Goal: Information Seeking & Learning: Learn about a topic

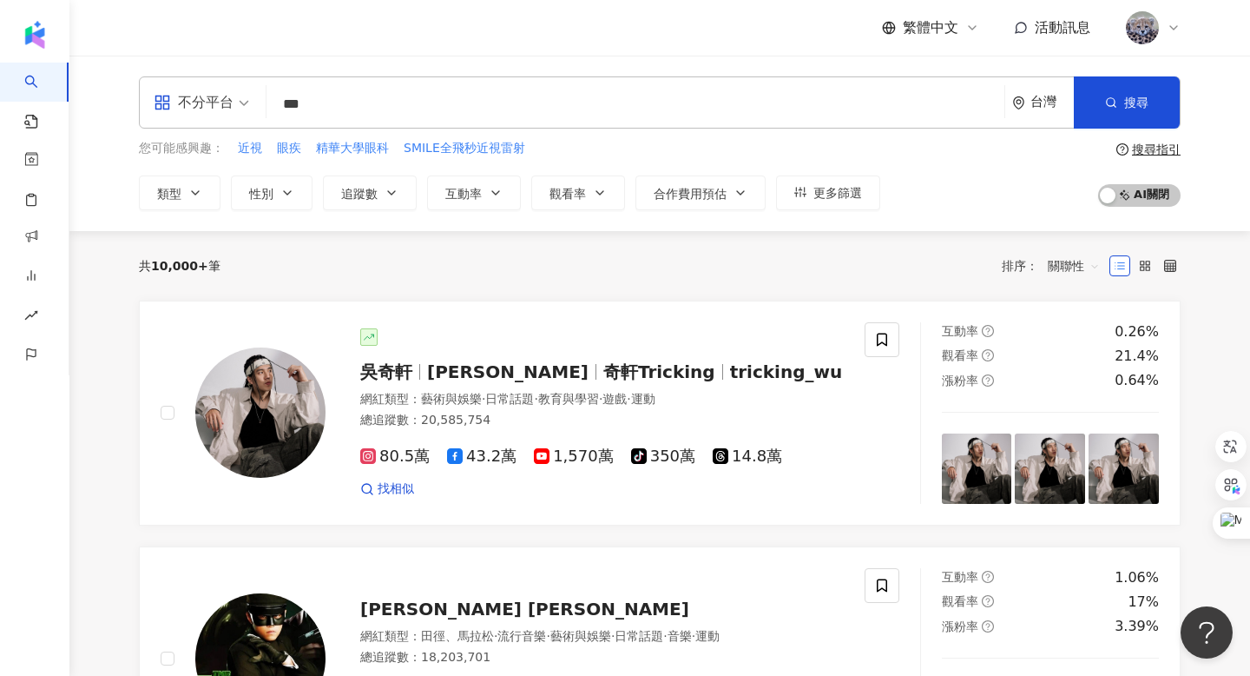
type input "**"
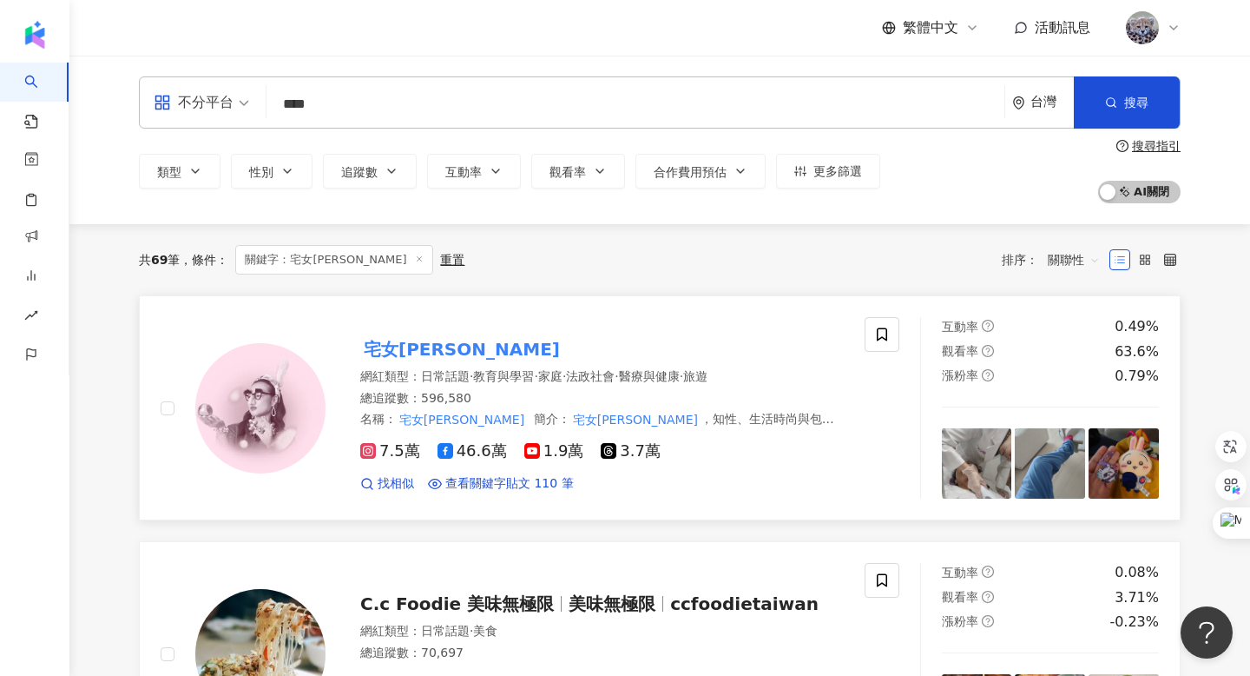
click at [399, 346] on mark "宅女小紅" at bounding box center [461, 349] width 203 height 28
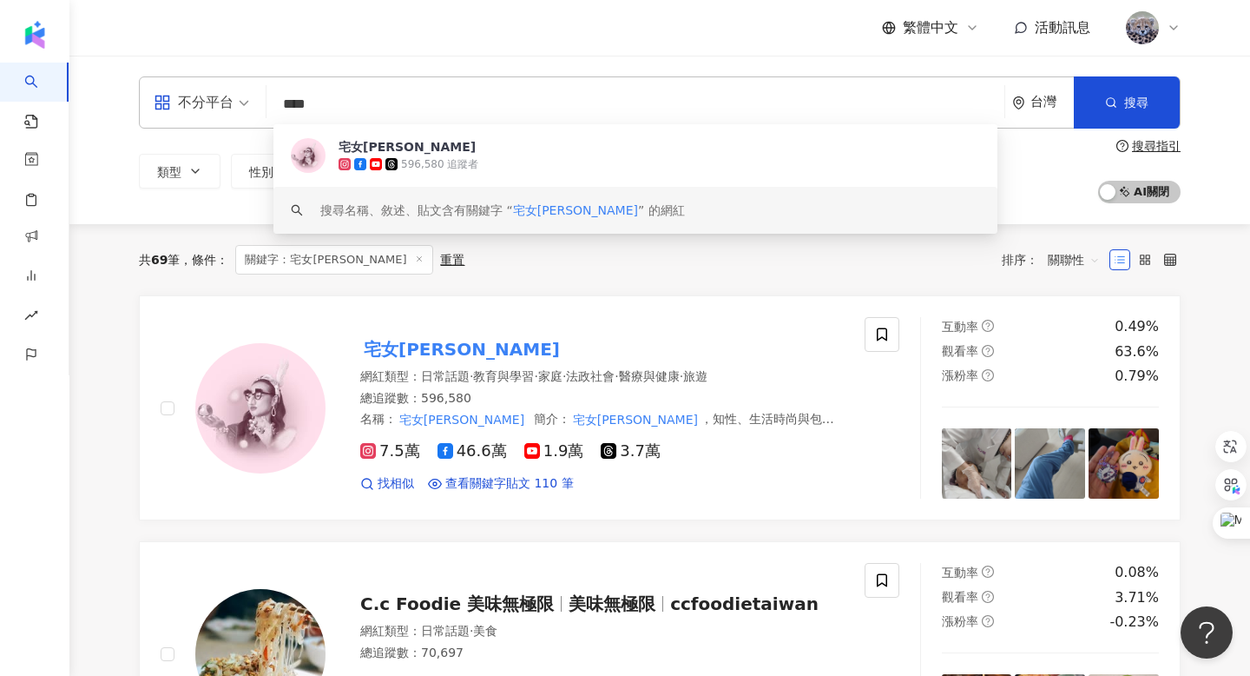
drag, startPoint x: 366, startPoint y: 104, endPoint x: 247, endPoint y: 104, distance: 118.1
click at [247, 104] on div "不分平台 **** 台灣 搜尋 03708cbc-123a-45bd-a233-efac8c85e921 keyword 宅女小紅 596,580 追蹤者 搜…" at bounding box center [660, 102] width 1042 height 52
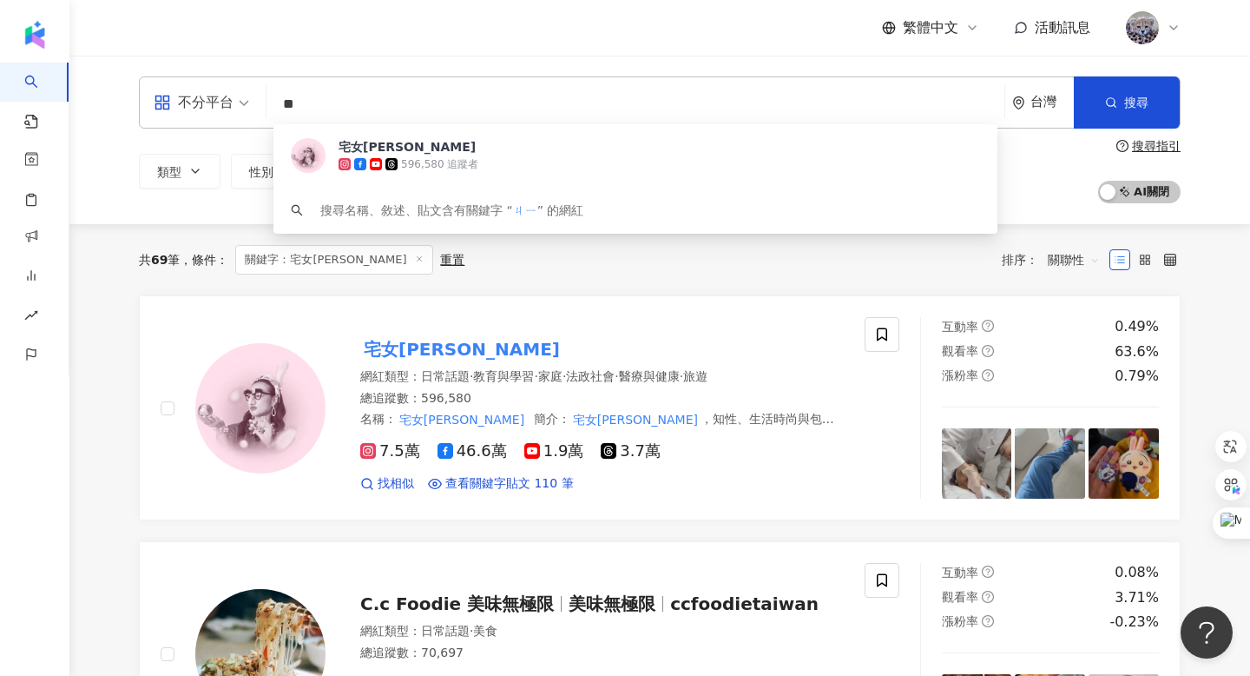
type input "*"
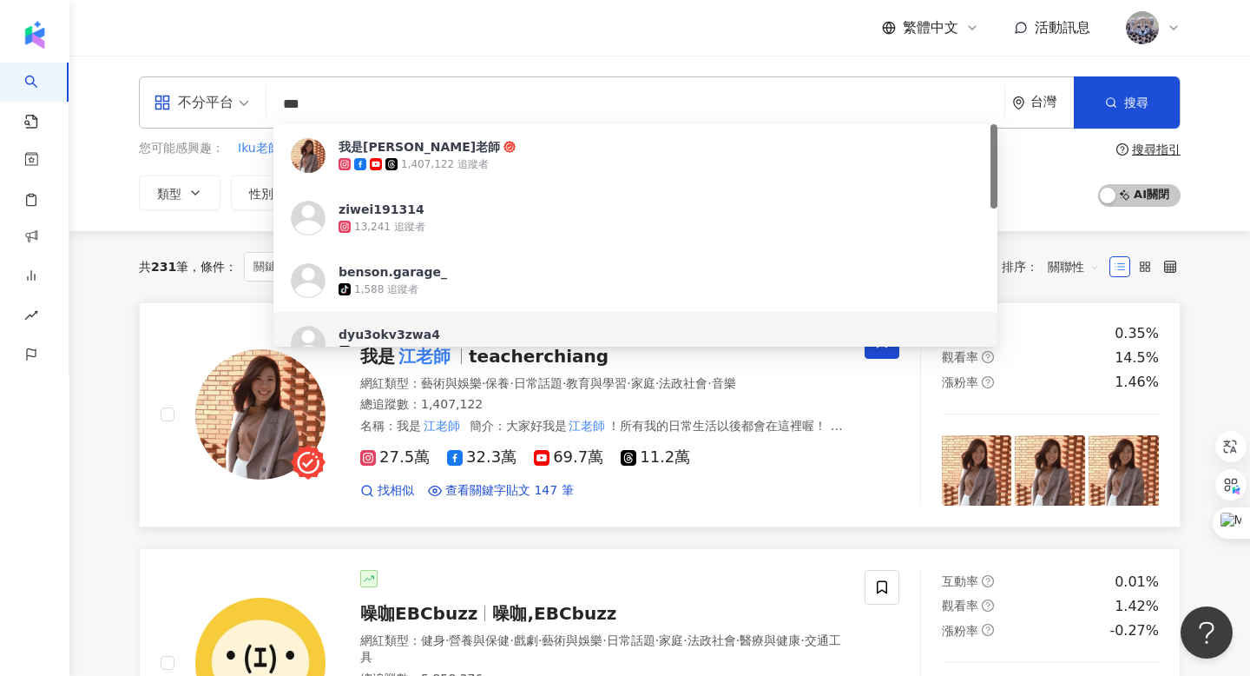
click at [448, 365] on mark "江老師" at bounding box center [424, 356] width 59 height 28
drag, startPoint x: 409, startPoint y: 101, endPoint x: 162, endPoint y: 100, distance: 247.5
click at [162, 100] on div "不分平台 *** 台灣 搜尋 https://www.tiktok.com/@benson.garage_ https://www.tiktok.com/@d…" at bounding box center [660, 102] width 1042 height 52
type input "**"
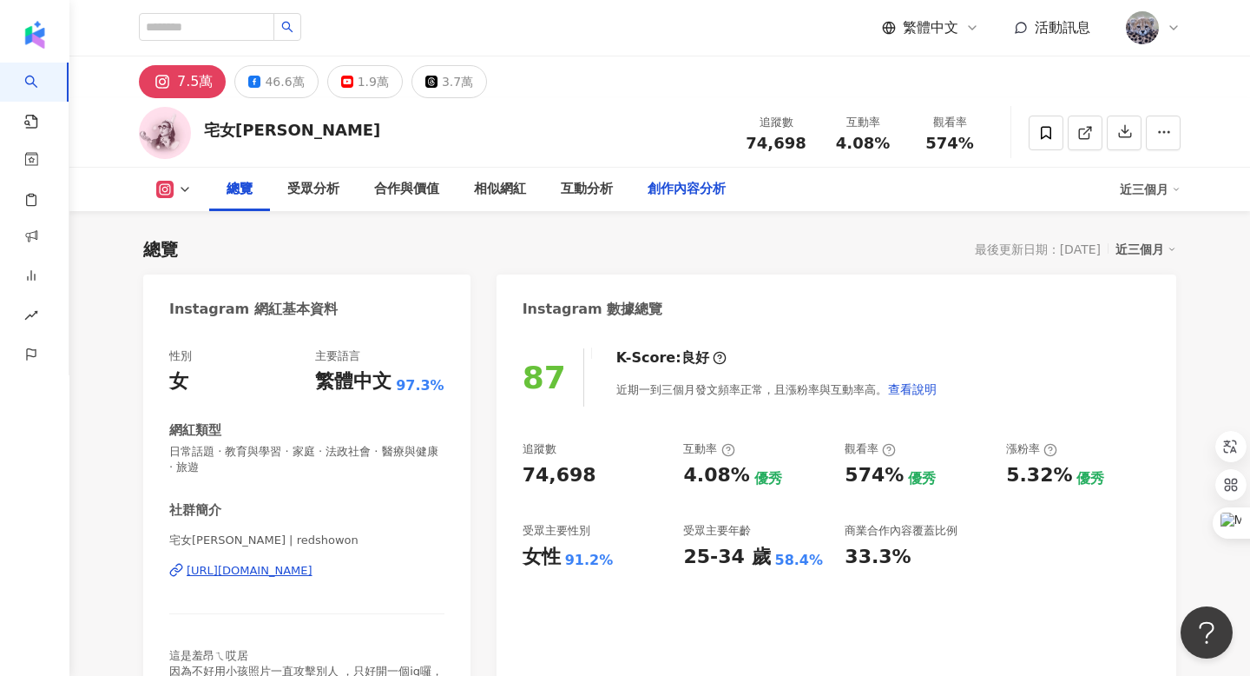
click at [696, 192] on div "創作內容分析" at bounding box center [687, 189] width 78 height 21
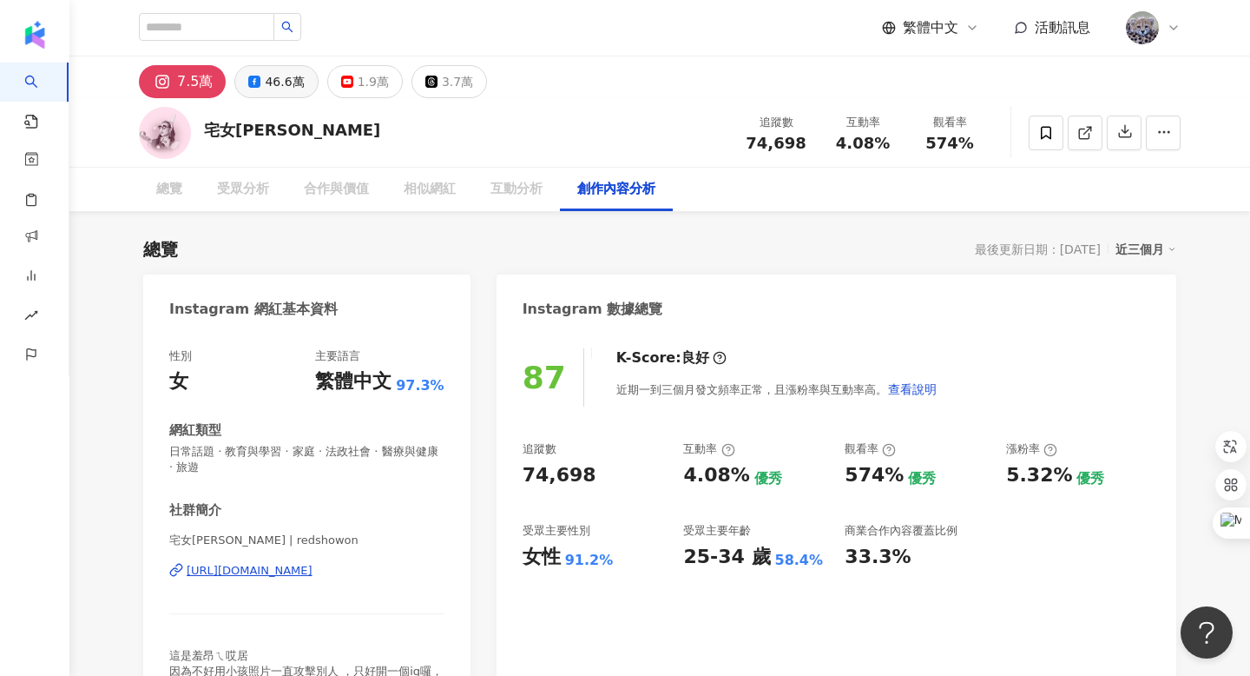
click at [265, 78] on div "46.6萬" at bounding box center [284, 81] width 39 height 24
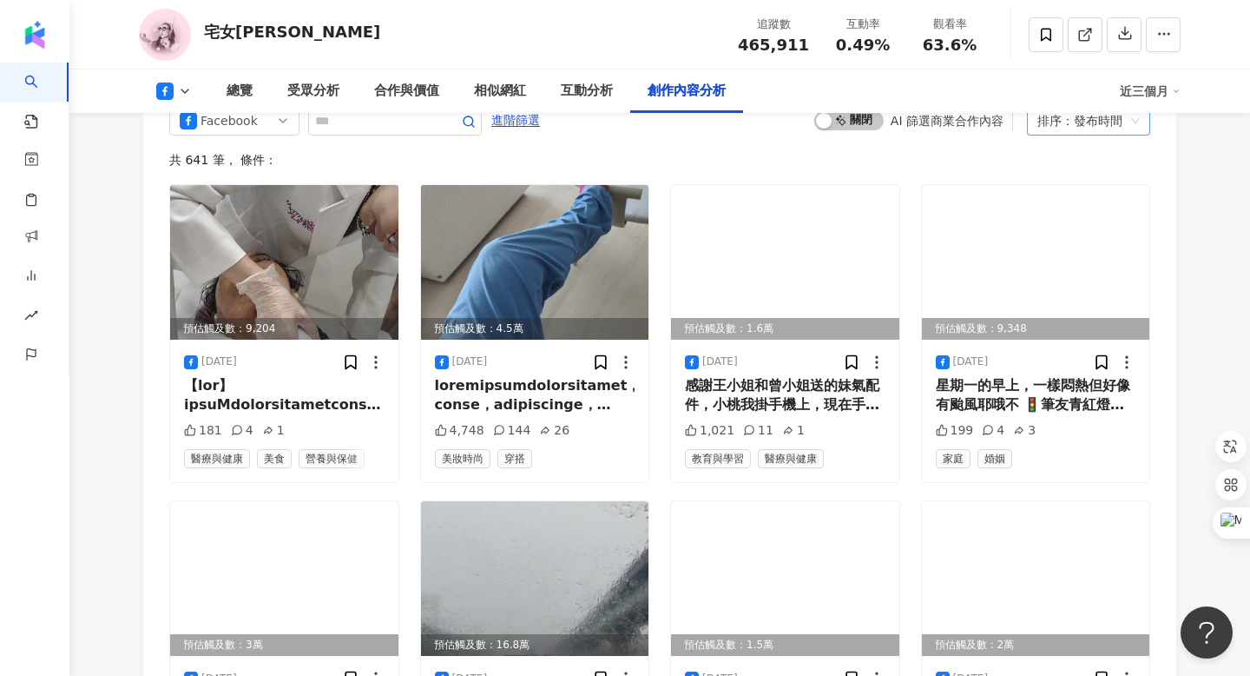
scroll to position [4614, 0]
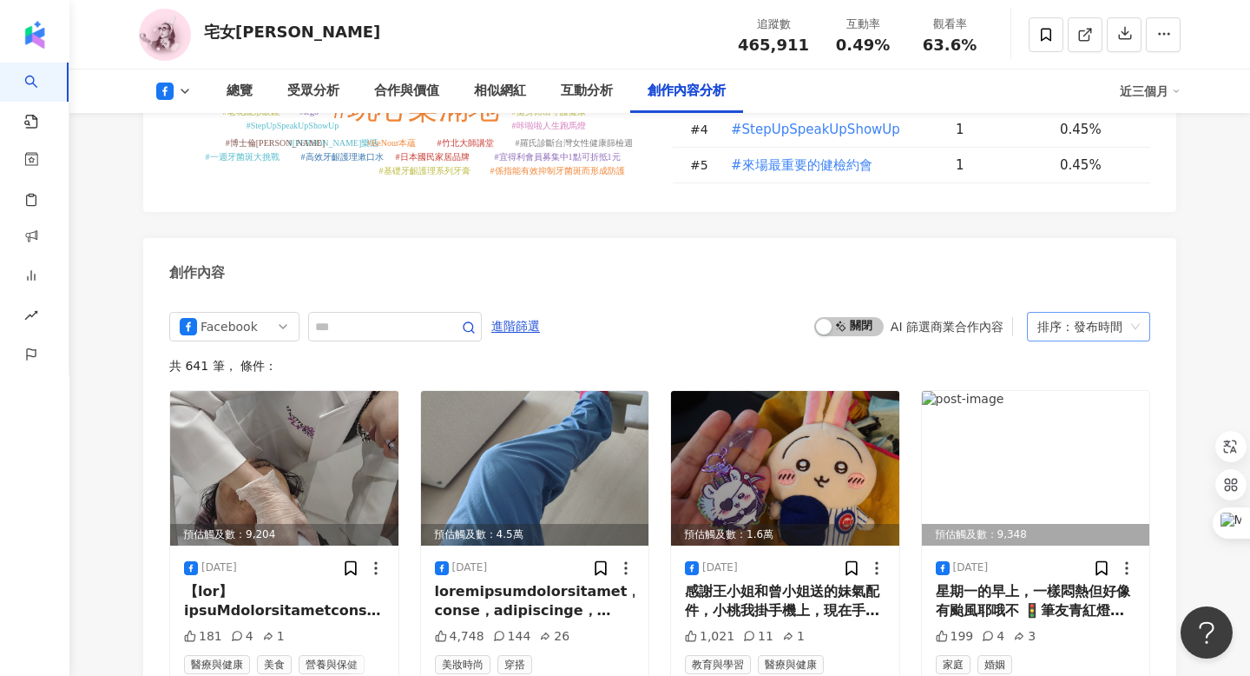
click at [1060, 313] on div "排序：發布時間" at bounding box center [1081, 327] width 87 height 28
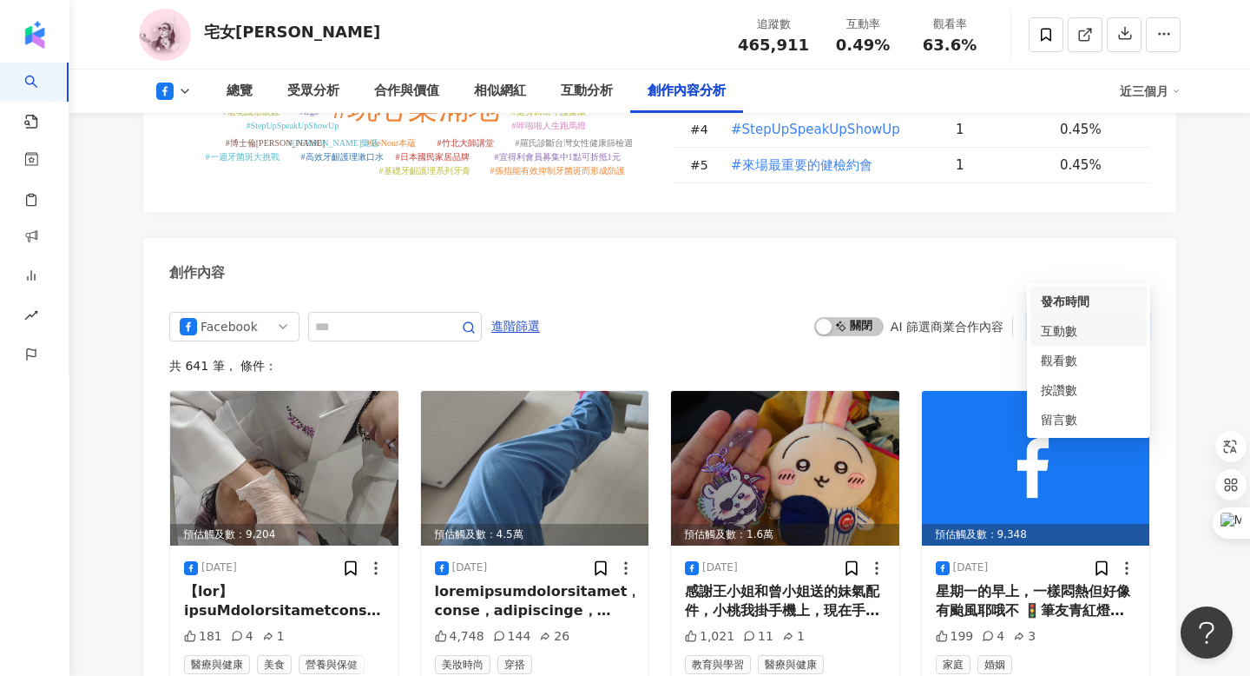
click at [1060, 322] on div "互動數" at bounding box center [1089, 330] width 96 height 19
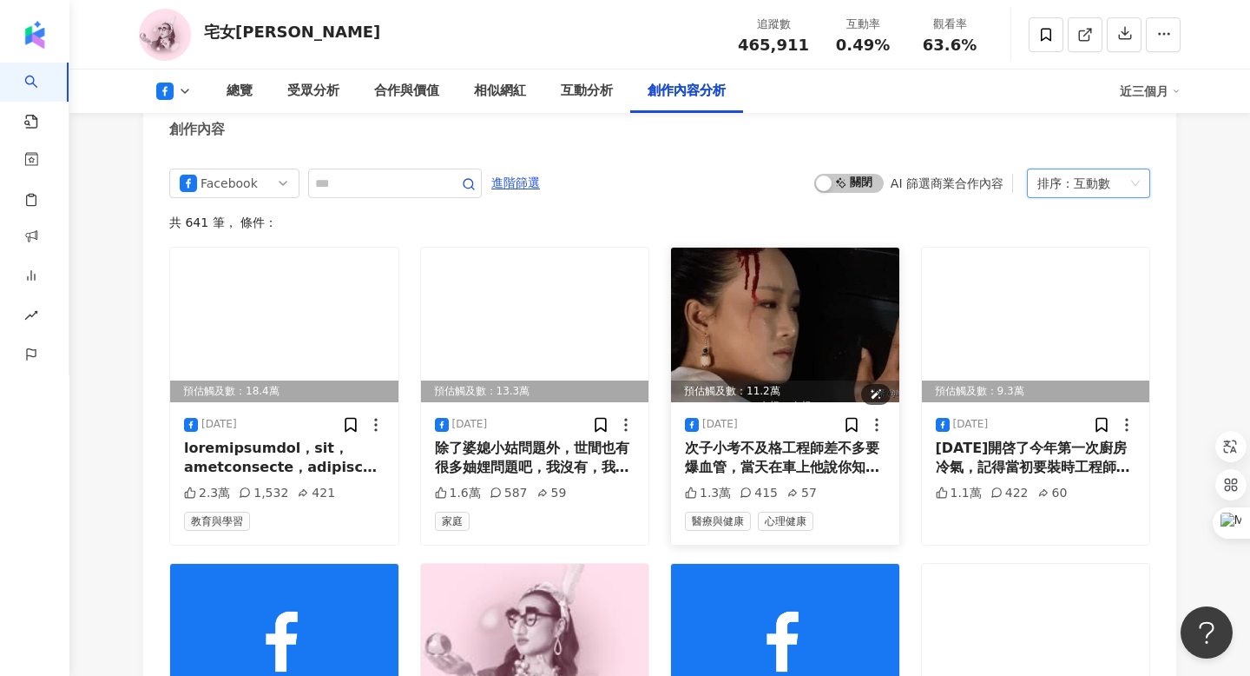
scroll to position [4759, 0]
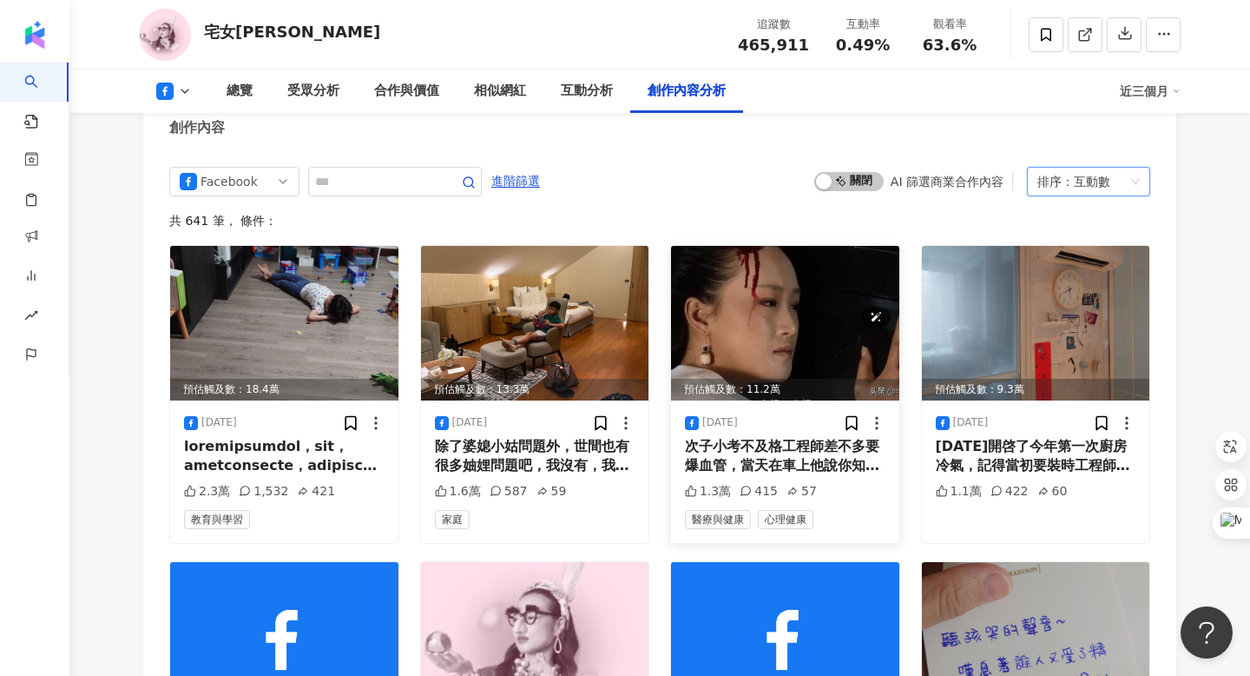
click at [767, 247] on img at bounding box center [785, 323] width 228 height 155
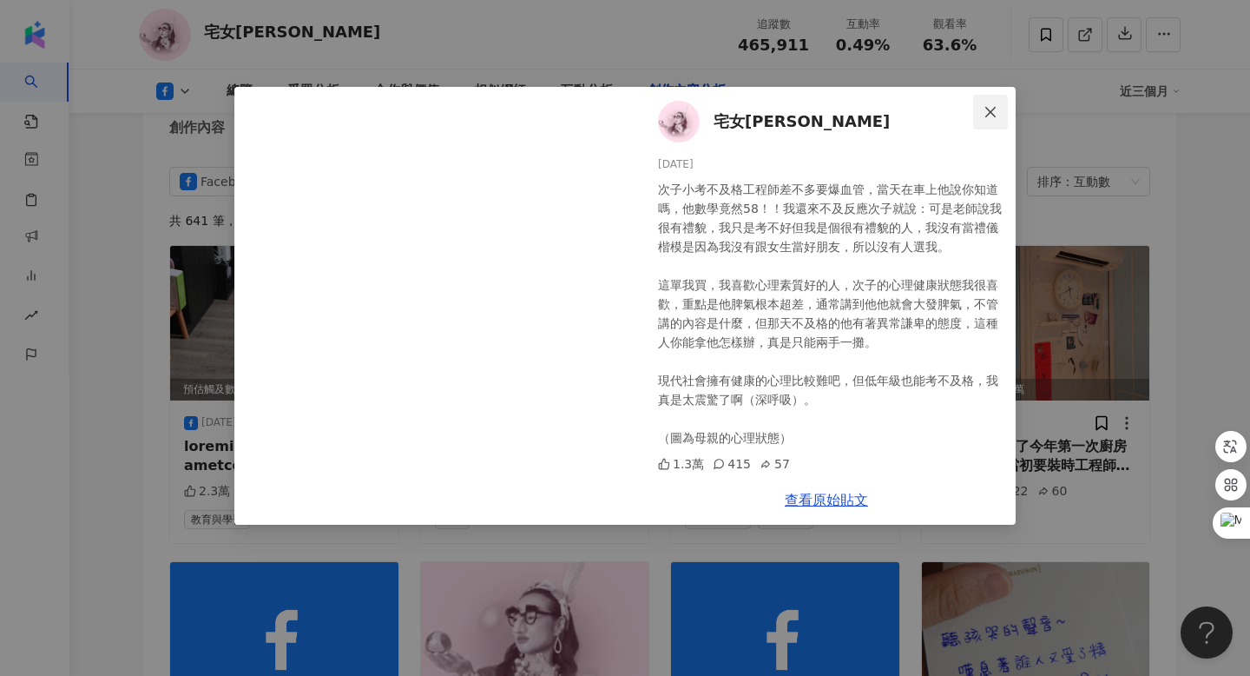
click at [997, 106] on icon "close" at bounding box center [991, 112] width 14 height 14
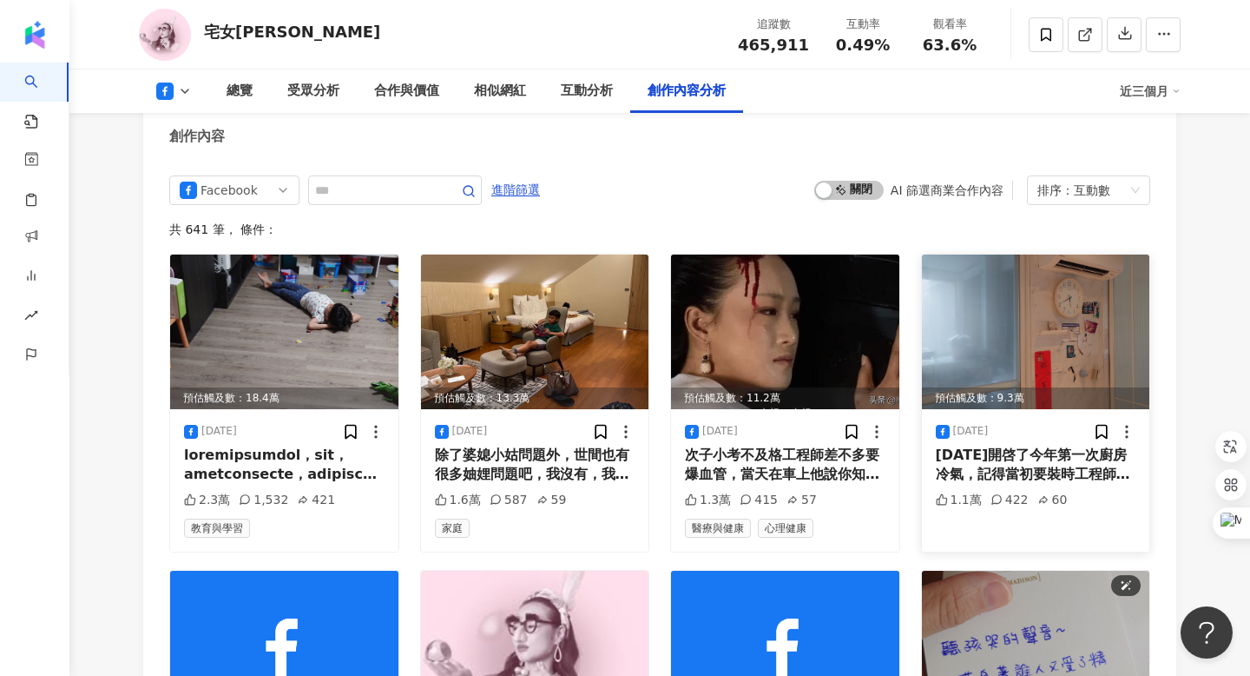
scroll to position [4812, 0]
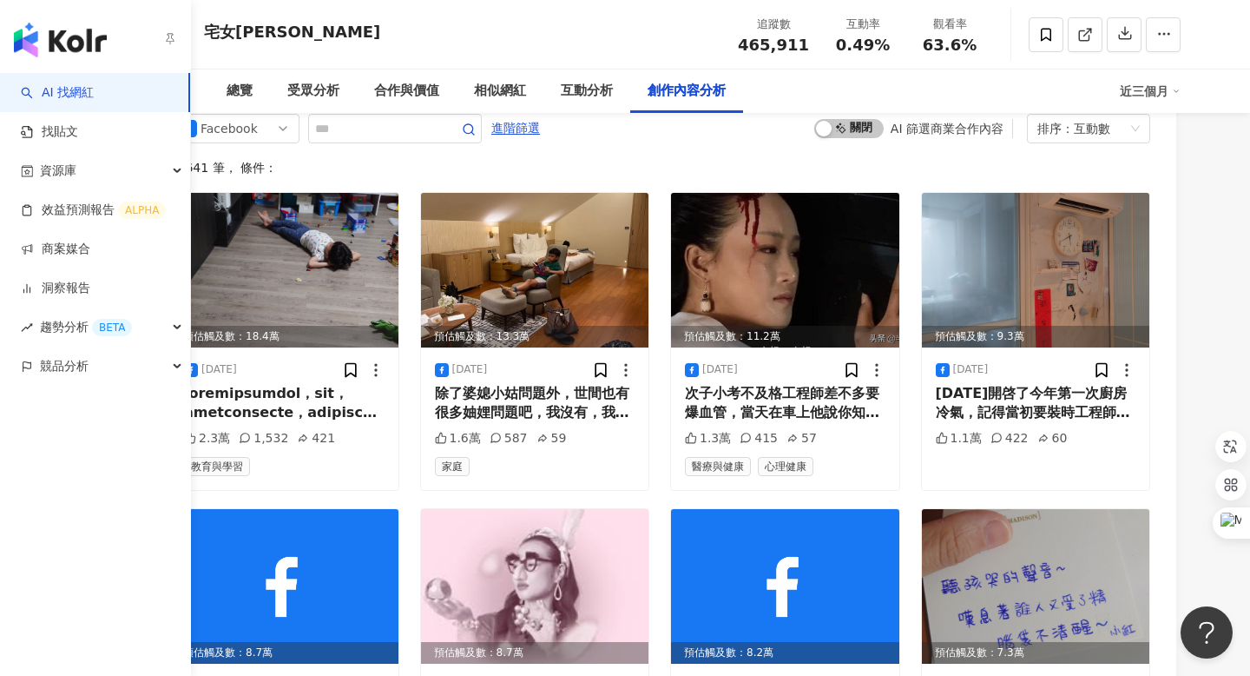
click at [73, 95] on link "AI 找網紅" at bounding box center [57, 92] width 73 height 17
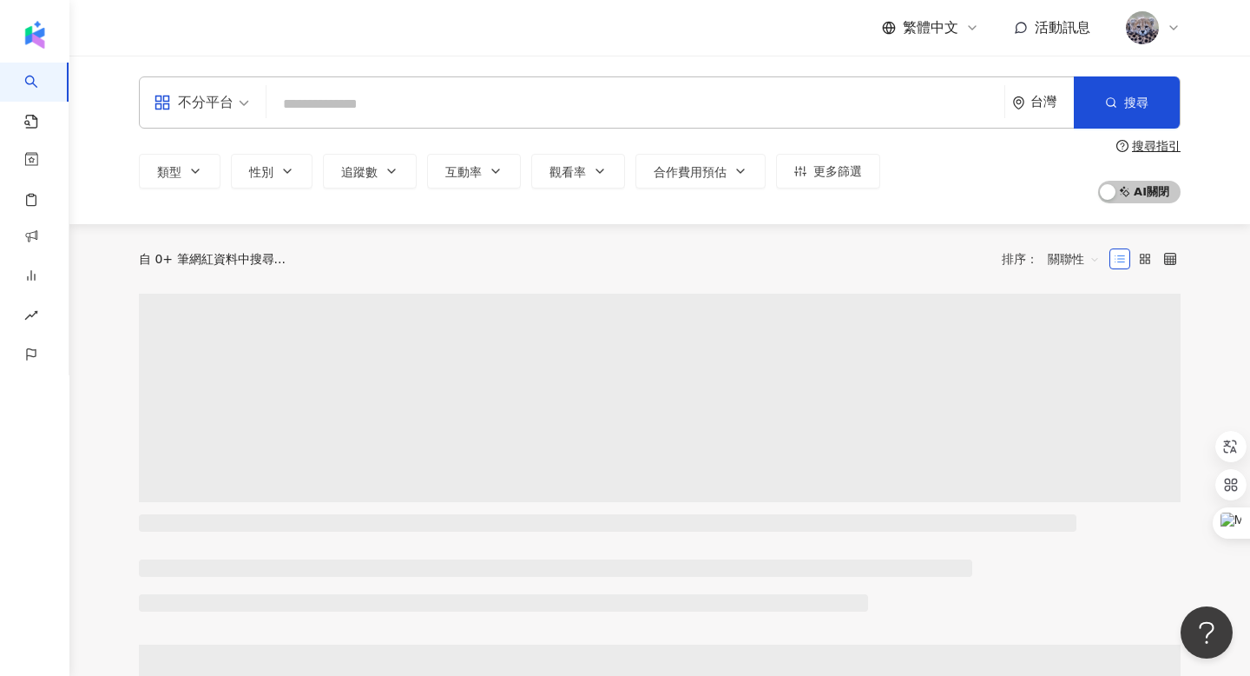
click at [475, 122] on div "不分平台 台灣 搜尋" at bounding box center [660, 102] width 1042 height 52
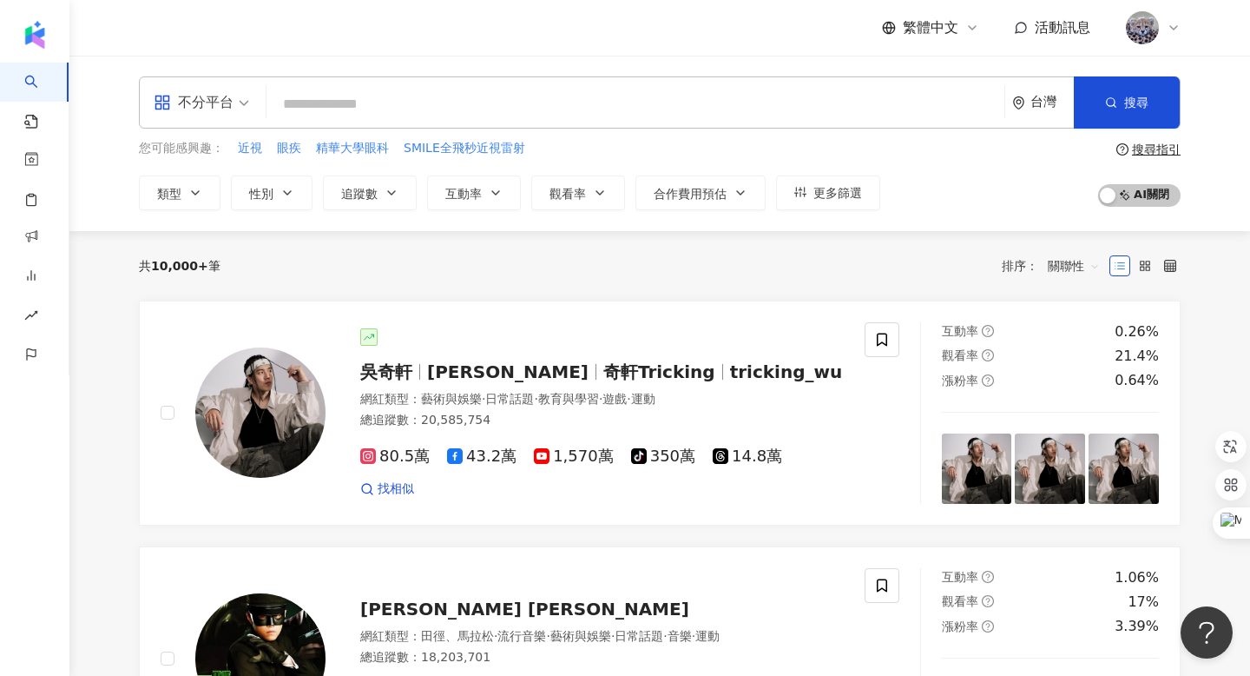
click at [464, 110] on input "search" at bounding box center [636, 104] width 724 height 33
paste input "**"
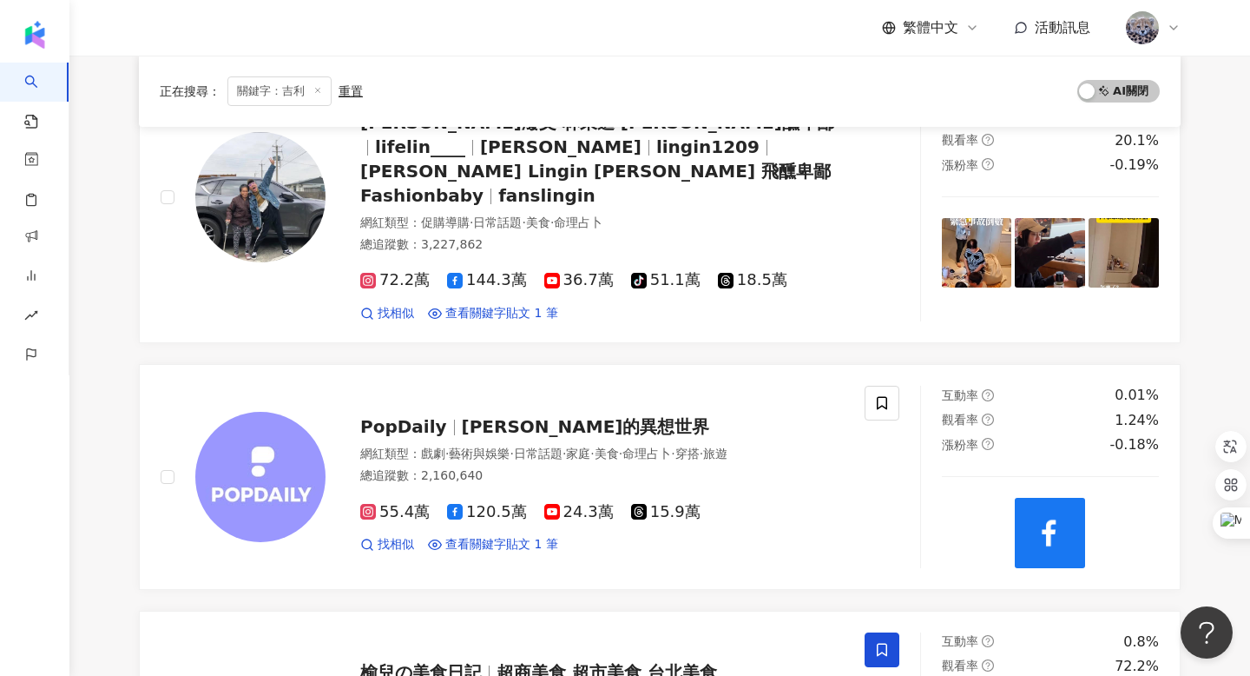
scroll to position [263, 0]
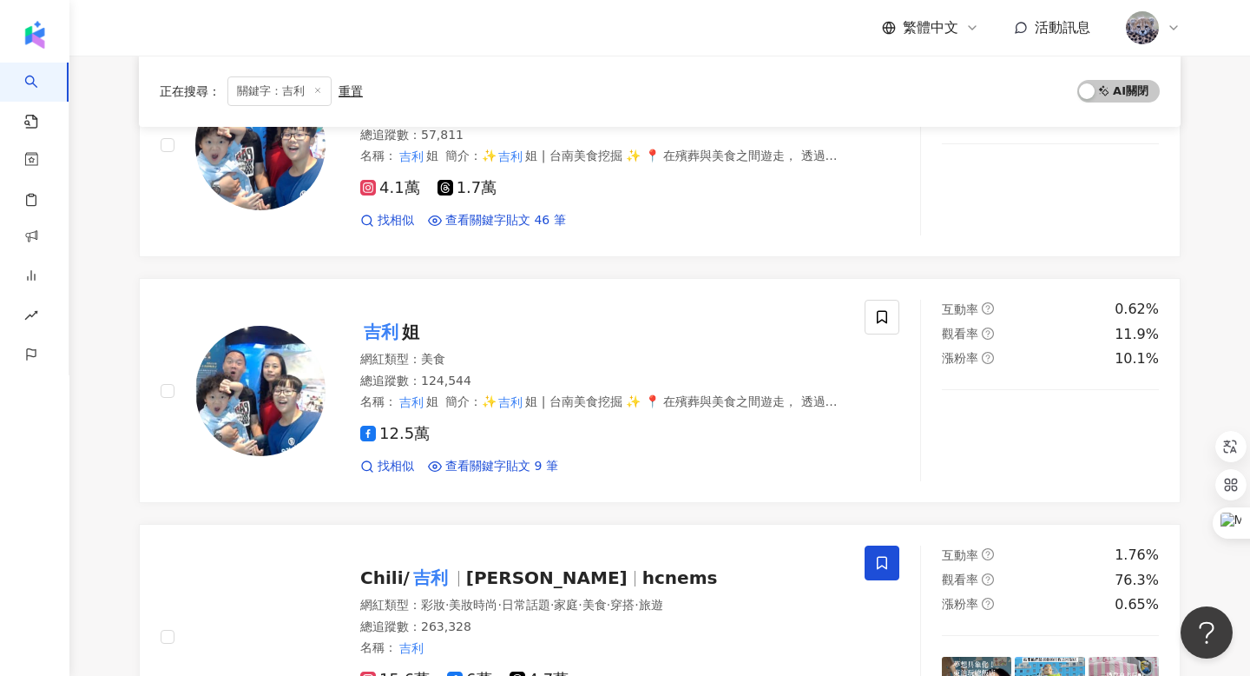
type input "**"
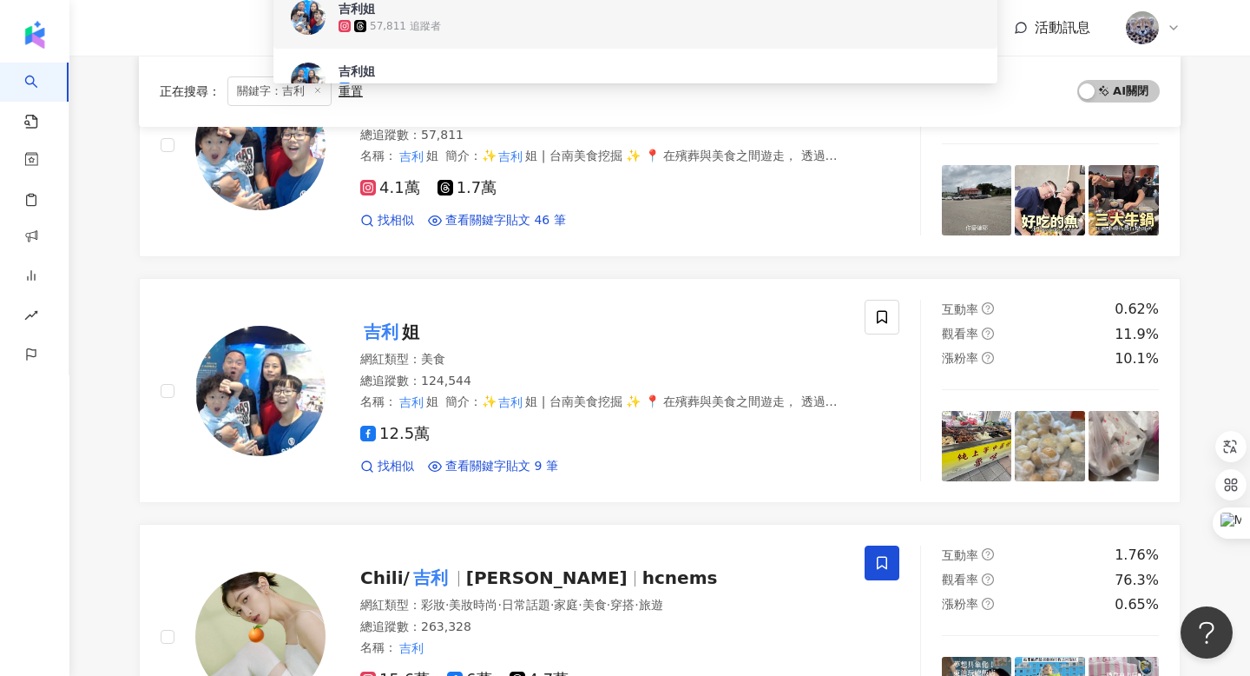
scroll to position [0, 0]
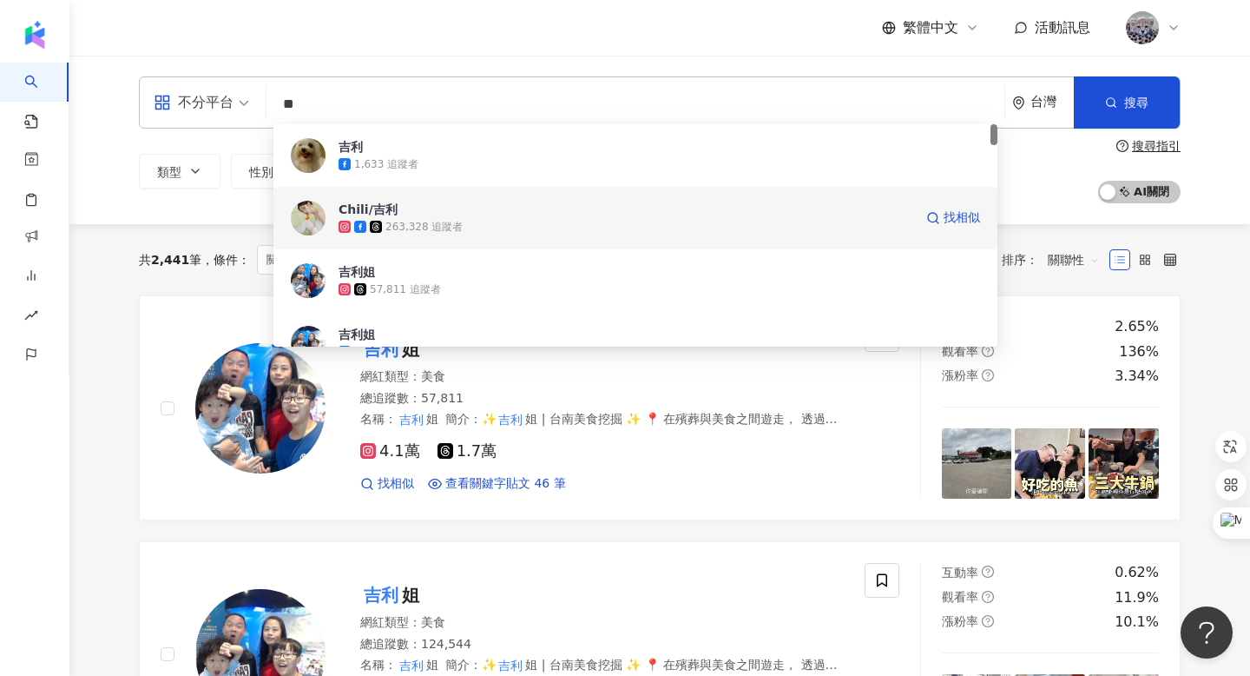
click at [440, 221] on div "263,328 追蹤者" at bounding box center [424, 227] width 77 height 15
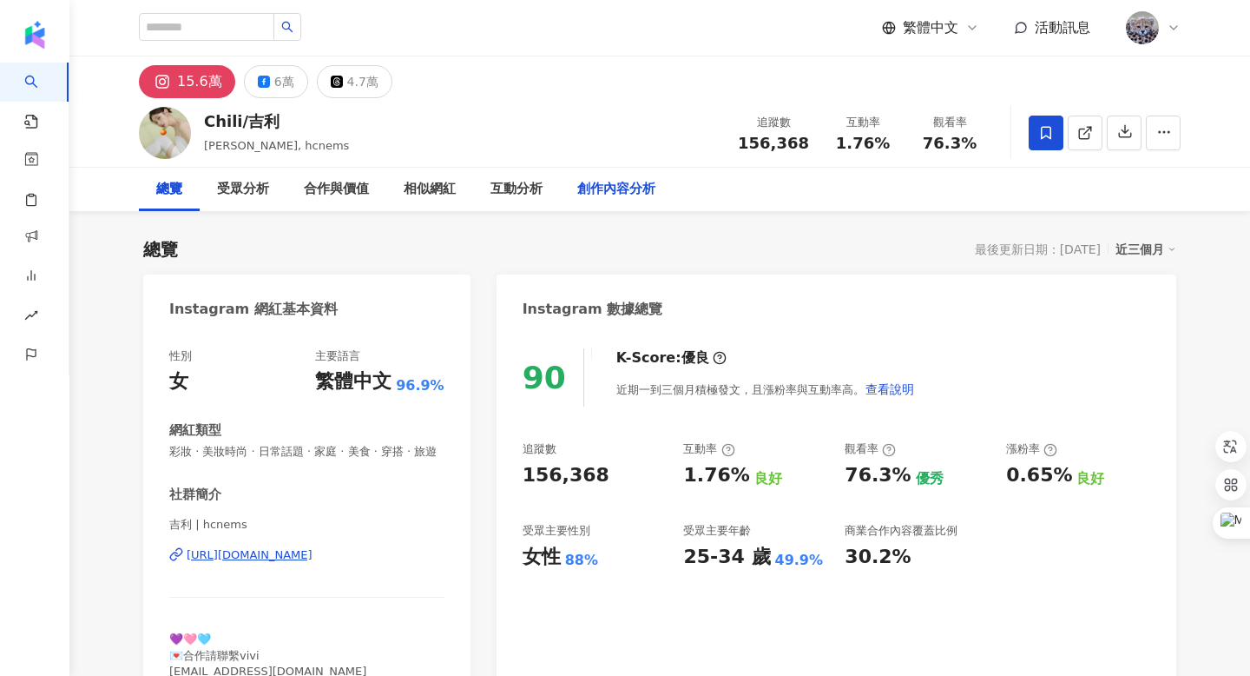
click at [616, 195] on div "創作內容分析" at bounding box center [616, 189] width 78 height 21
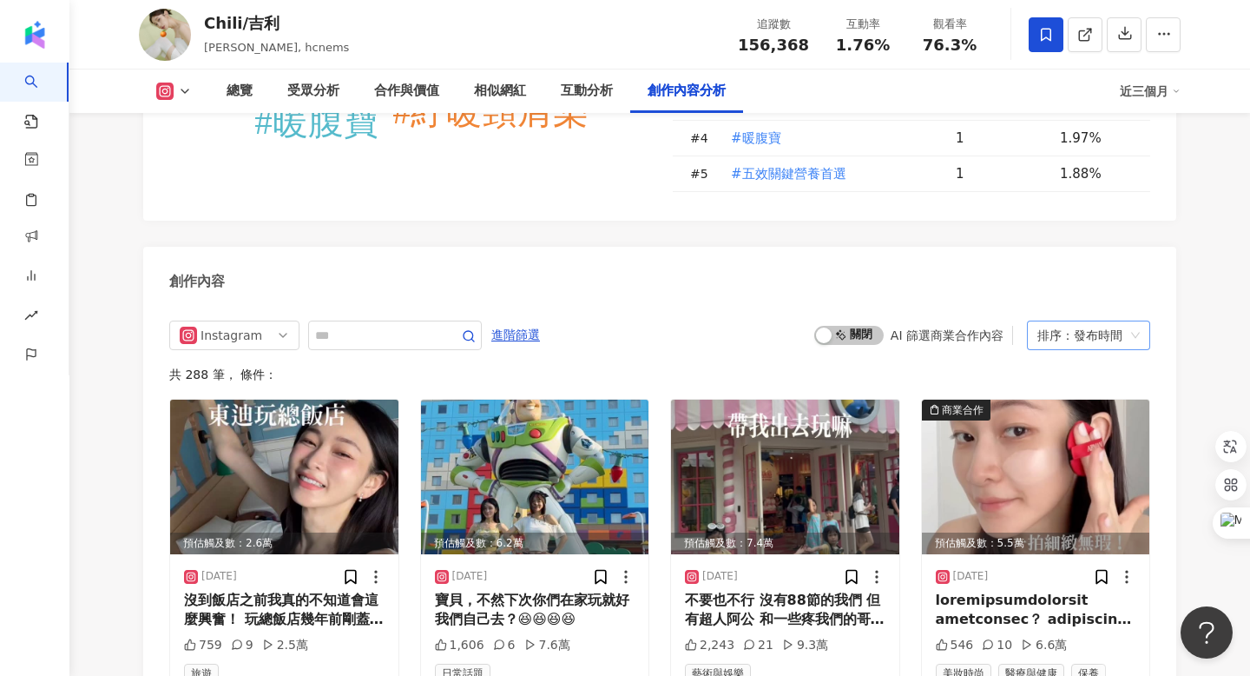
click at [1071, 321] on div "排序：發布時間" at bounding box center [1081, 335] width 87 height 28
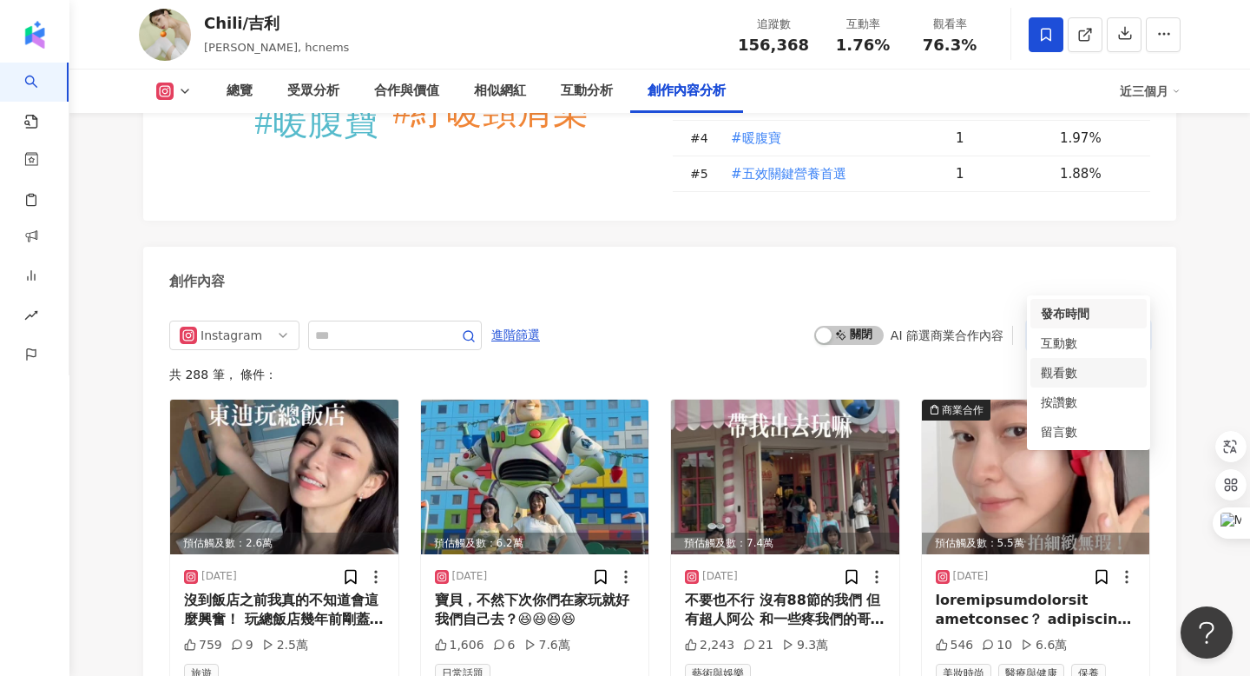
click at [1066, 364] on div "觀看數" at bounding box center [1089, 372] width 96 height 19
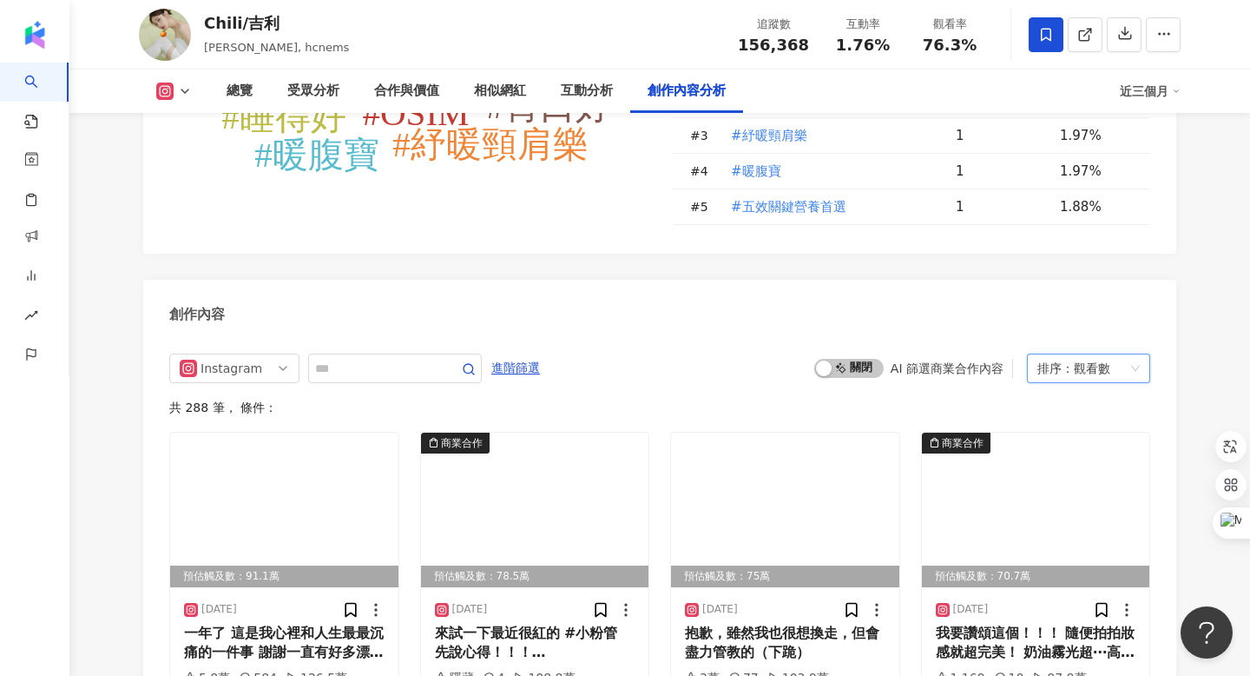
scroll to position [5199, 0]
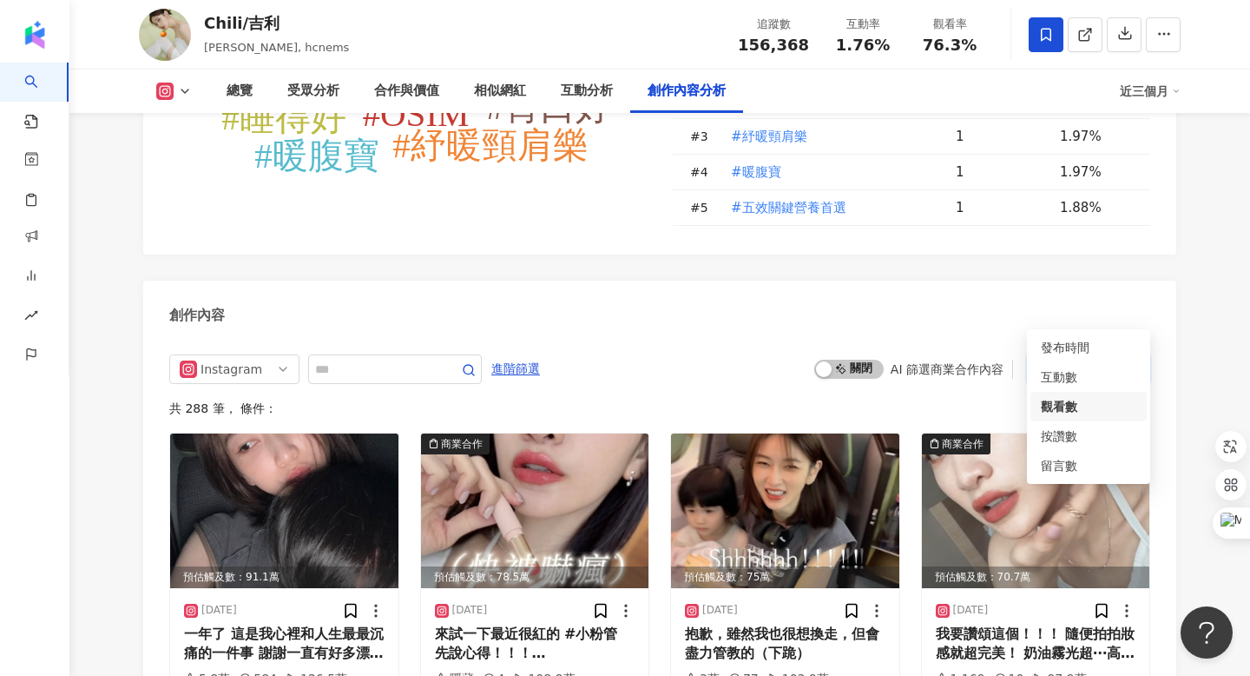
click at [1105, 355] on div "觀看數" at bounding box center [1092, 369] width 36 height 28
click at [1090, 351] on div "發布時間" at bounding box center [1089, 347] width 96 height 19
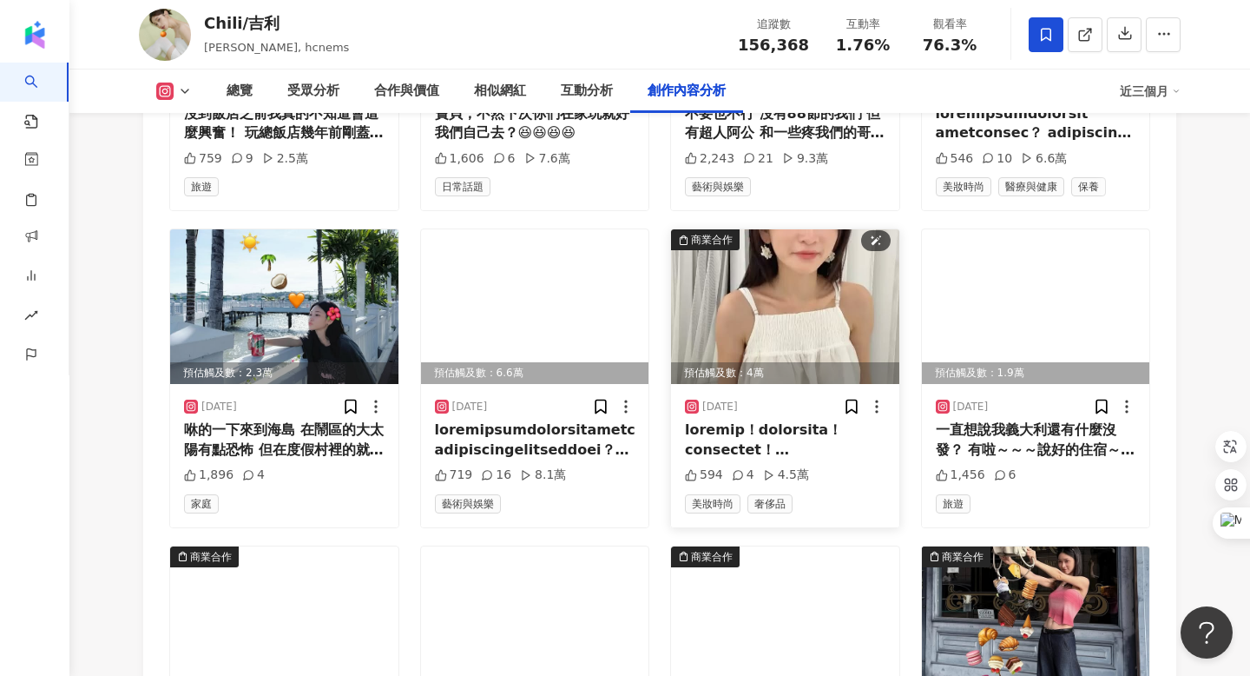
scroll to position [6100, 0]
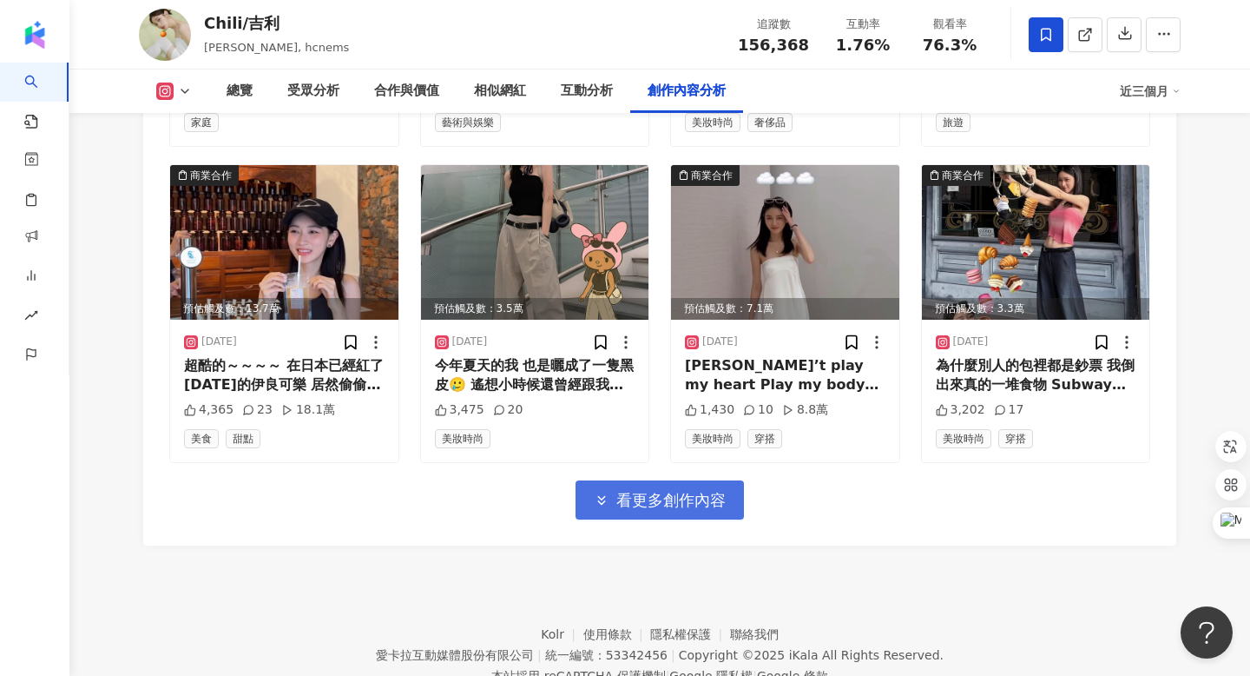
click at [703, 491] on span "看更多創作內容" at bounding box center [670, 500] width 109 height 19
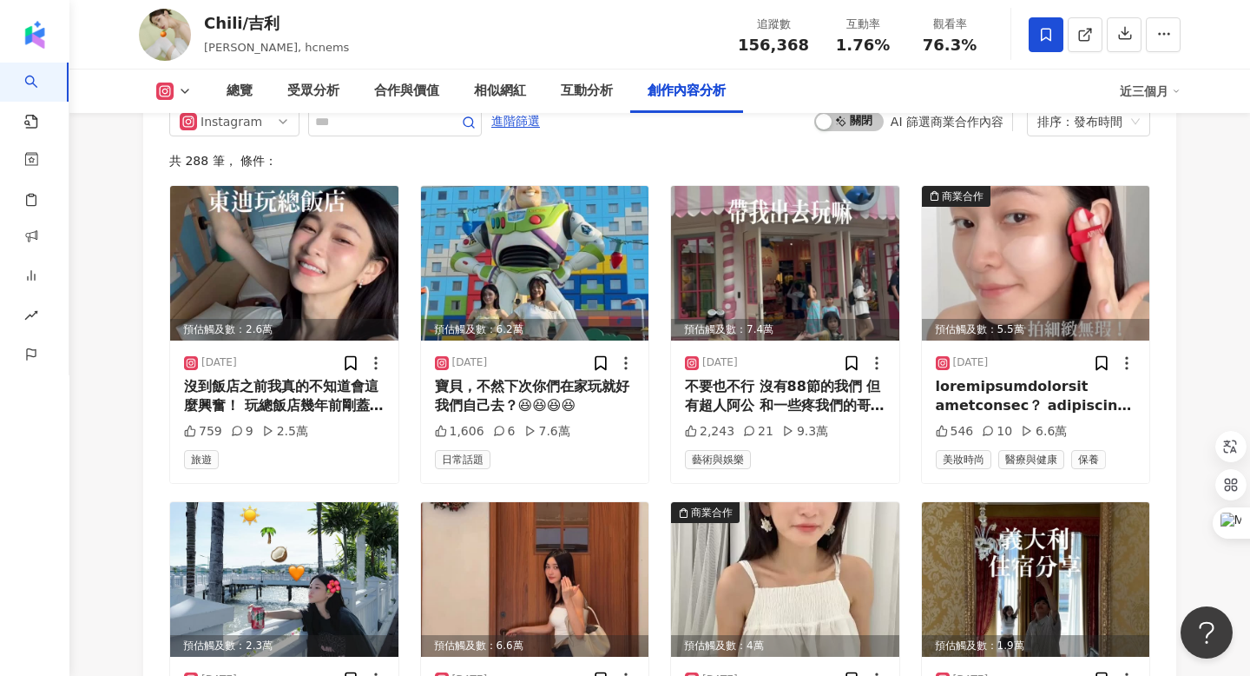
scroll to position [5077, 0]
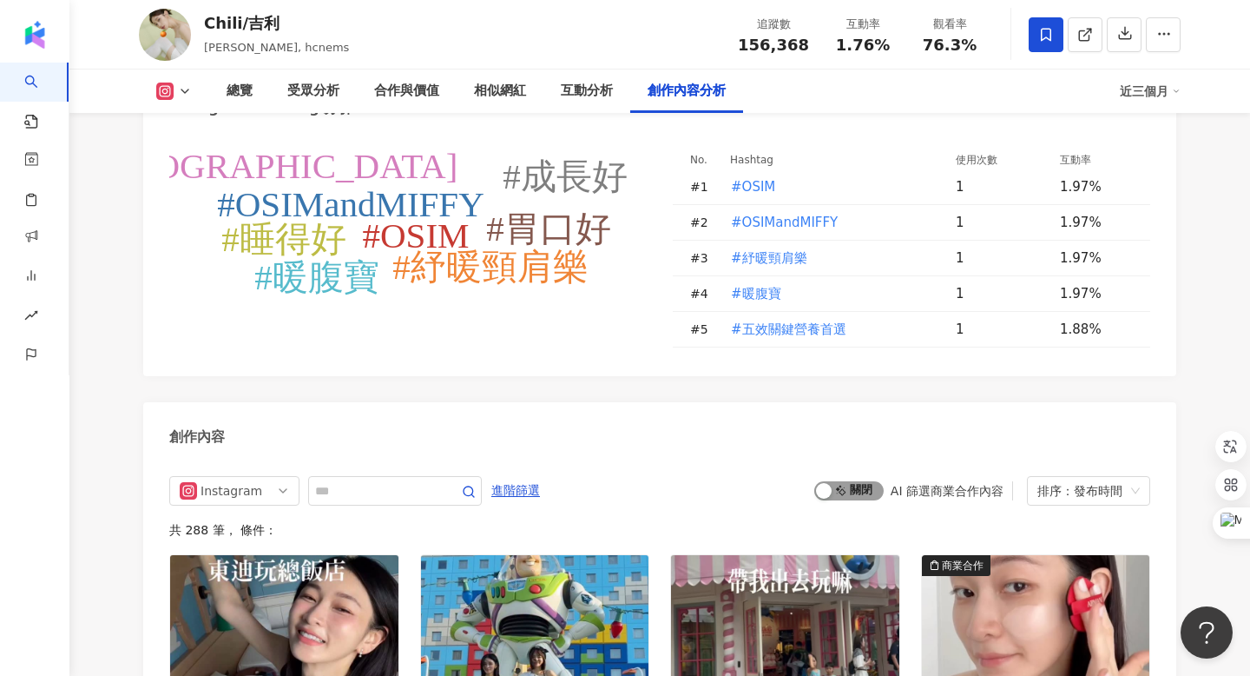
click at [852, 481] on span "啟動 關閉" at bounding box center [848, 490] width 69 height 19
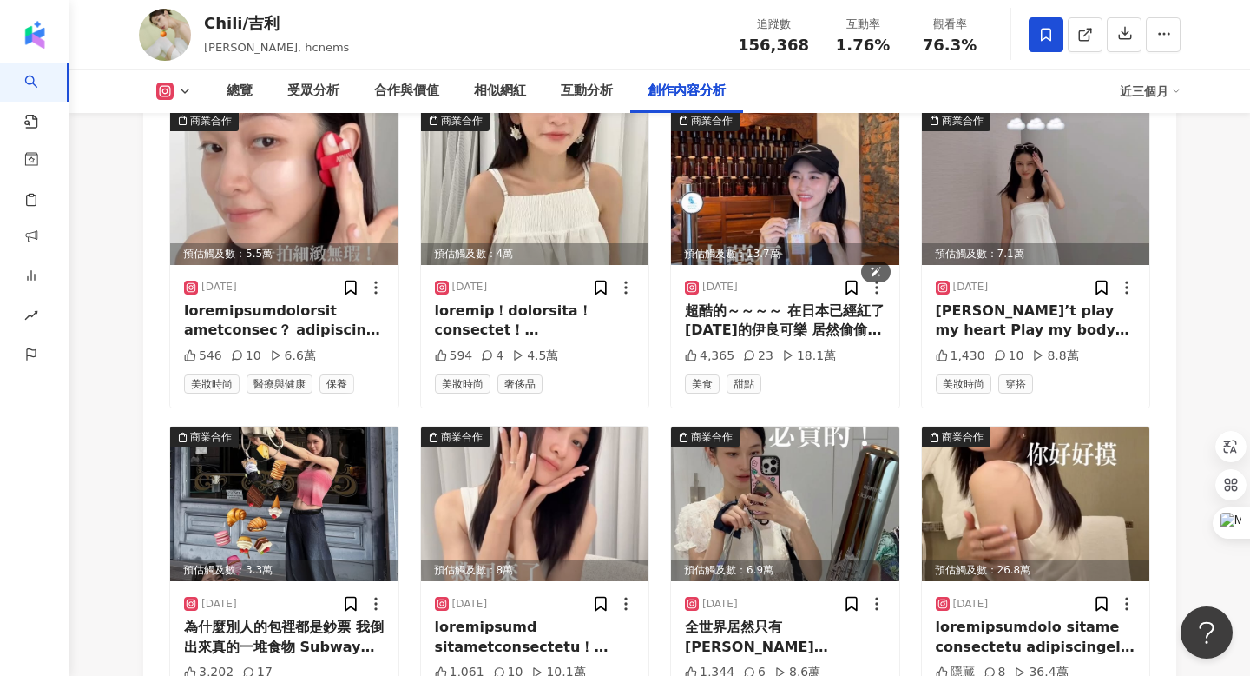
scroll to position [5571, 0]
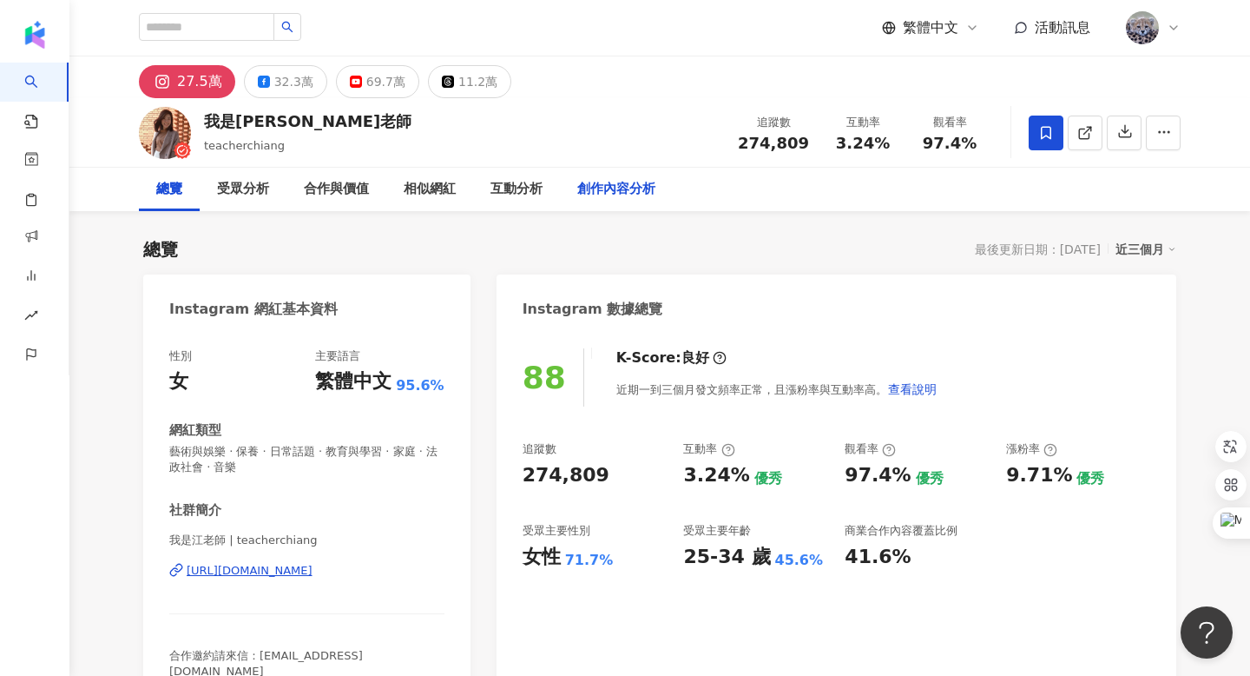
click at [604, 198] on div "創作內容分析" at bounding box center [616, 189] width 78 height 21
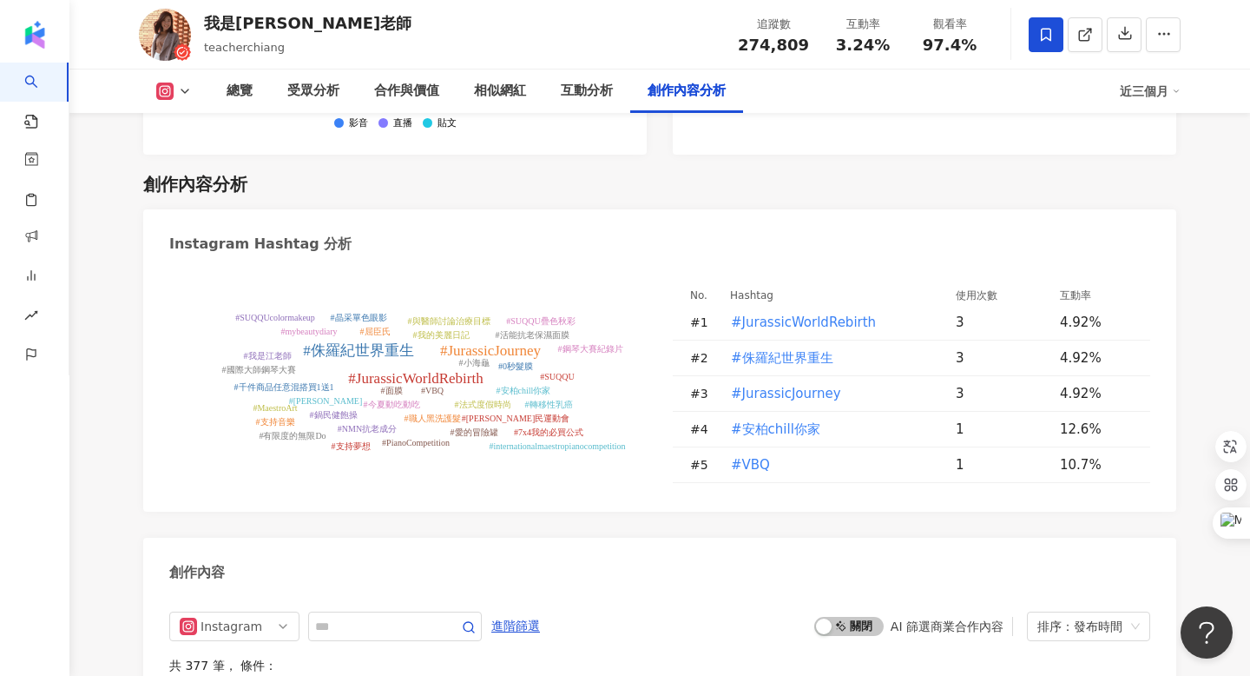
scroll to position [5320, 0]
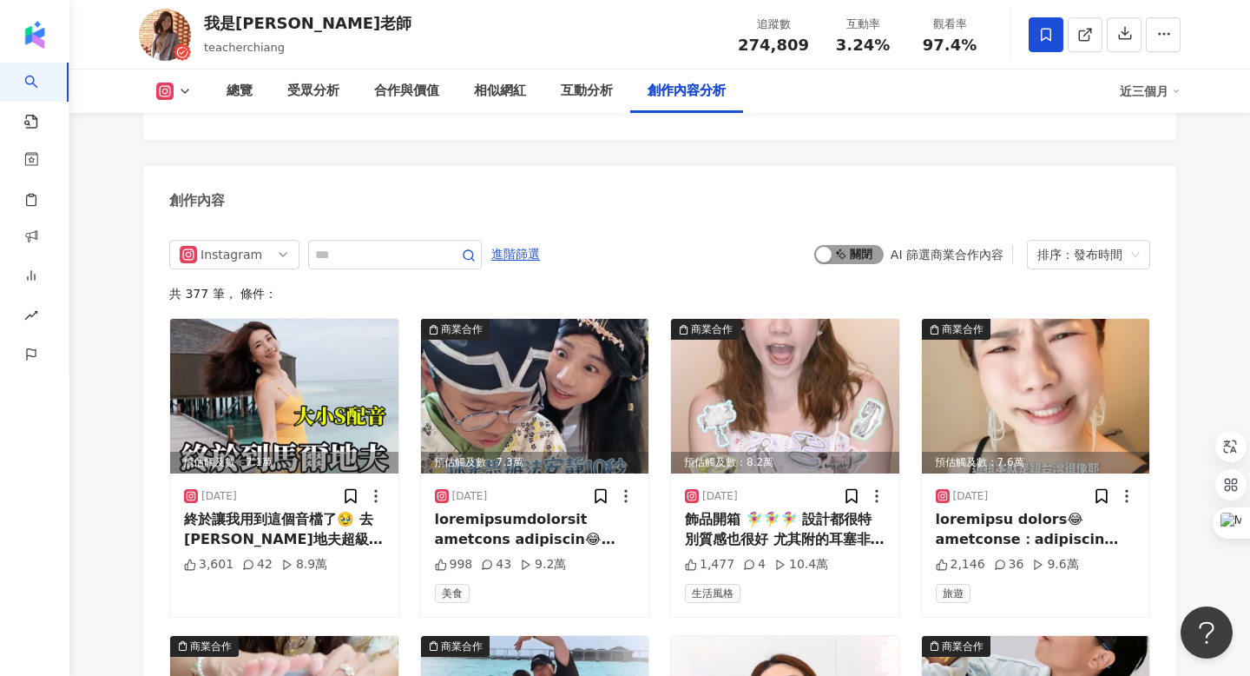
click at [850, 245] on span "啟動 關閉" at bounding box center [848, 254] width 69 height 19
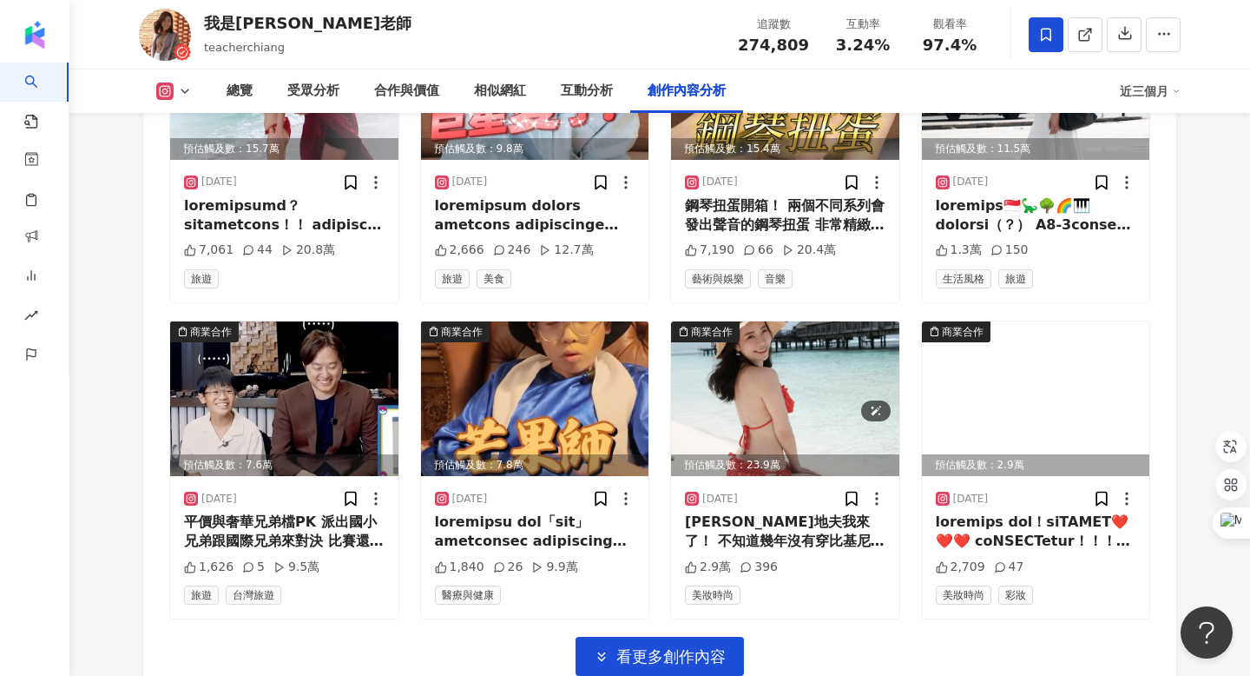
scroll to position [5956, 0]
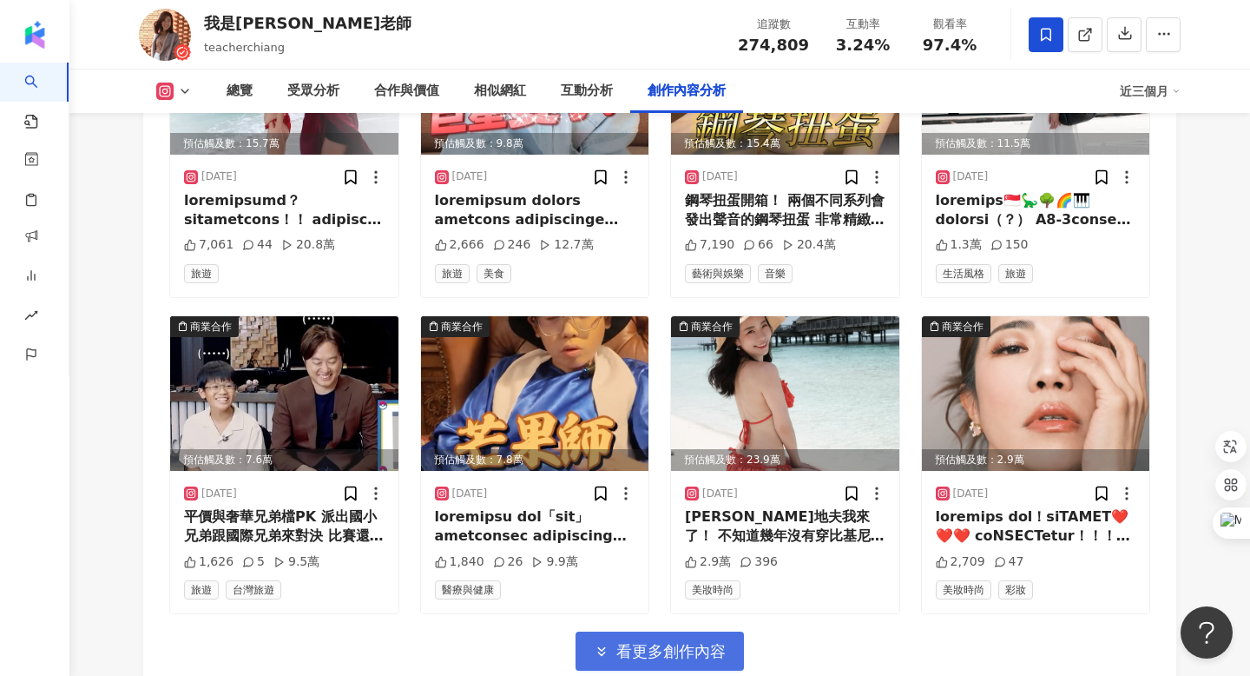
click at [636, 631] on button "看更多創作內容" at bounding box center [660, 650] width 168 height 39
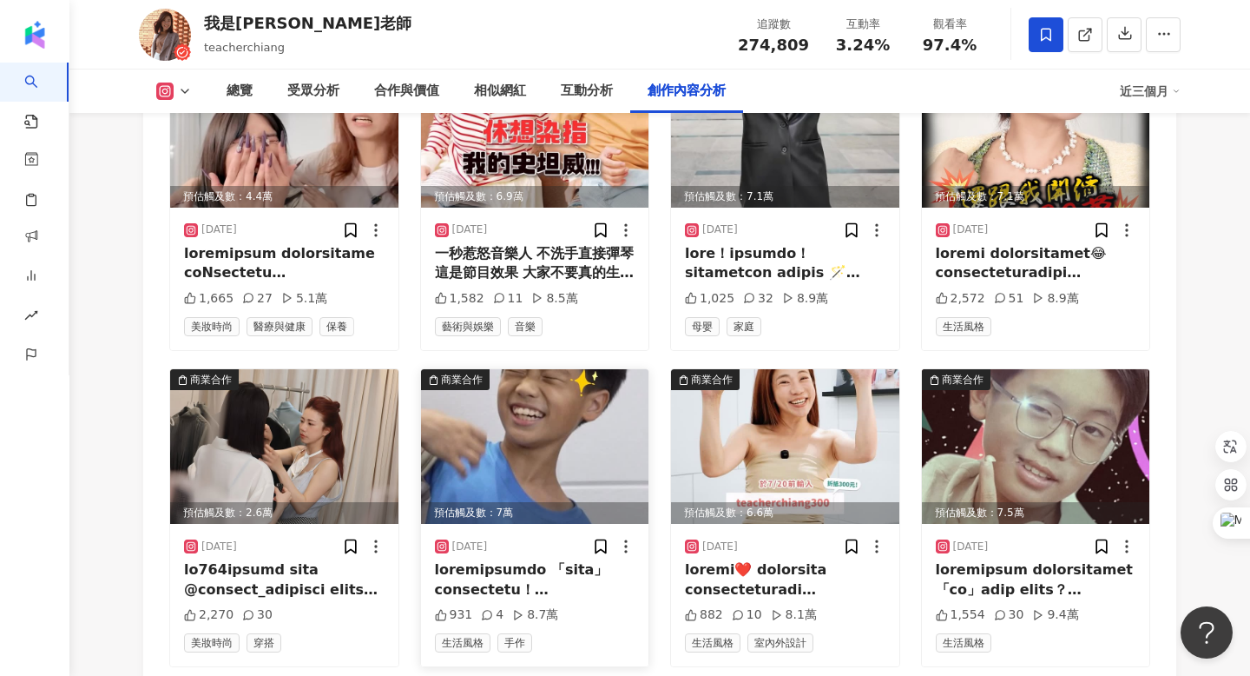
scroll to position [6897, 0]
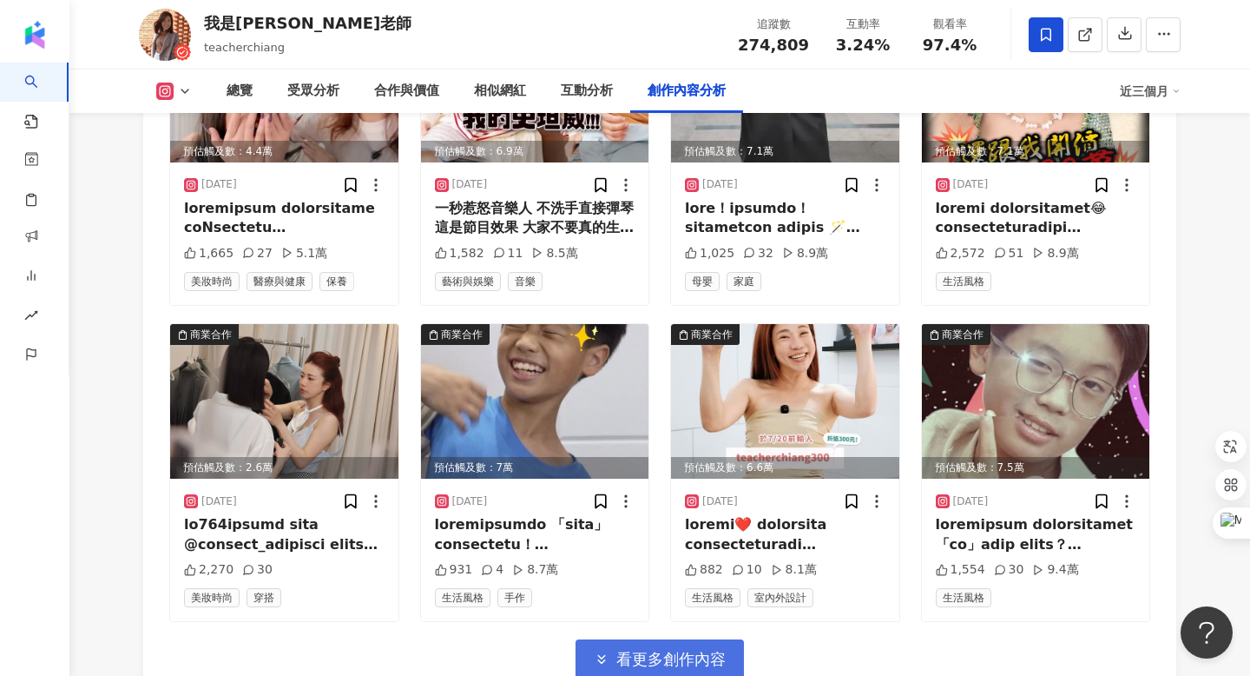
click at [650, 649] on span "看更多創作內容" at bounding box center [670, 658] width 109 height 19
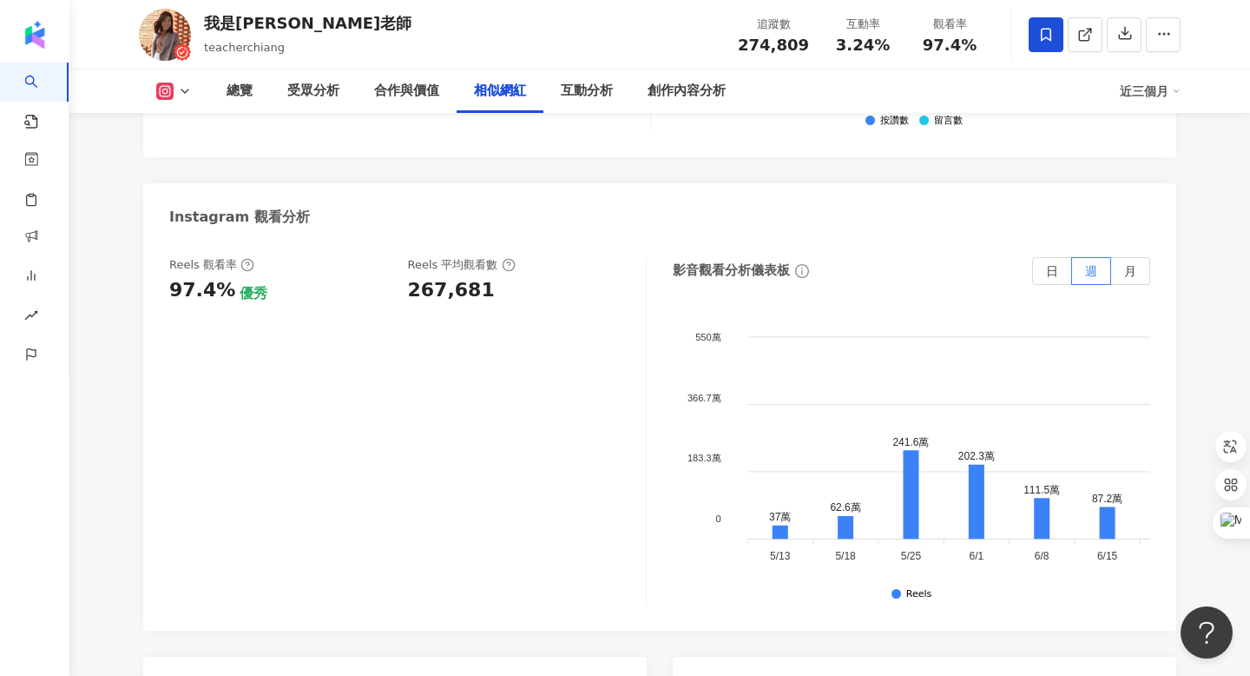
scroll to position [3364, 0]
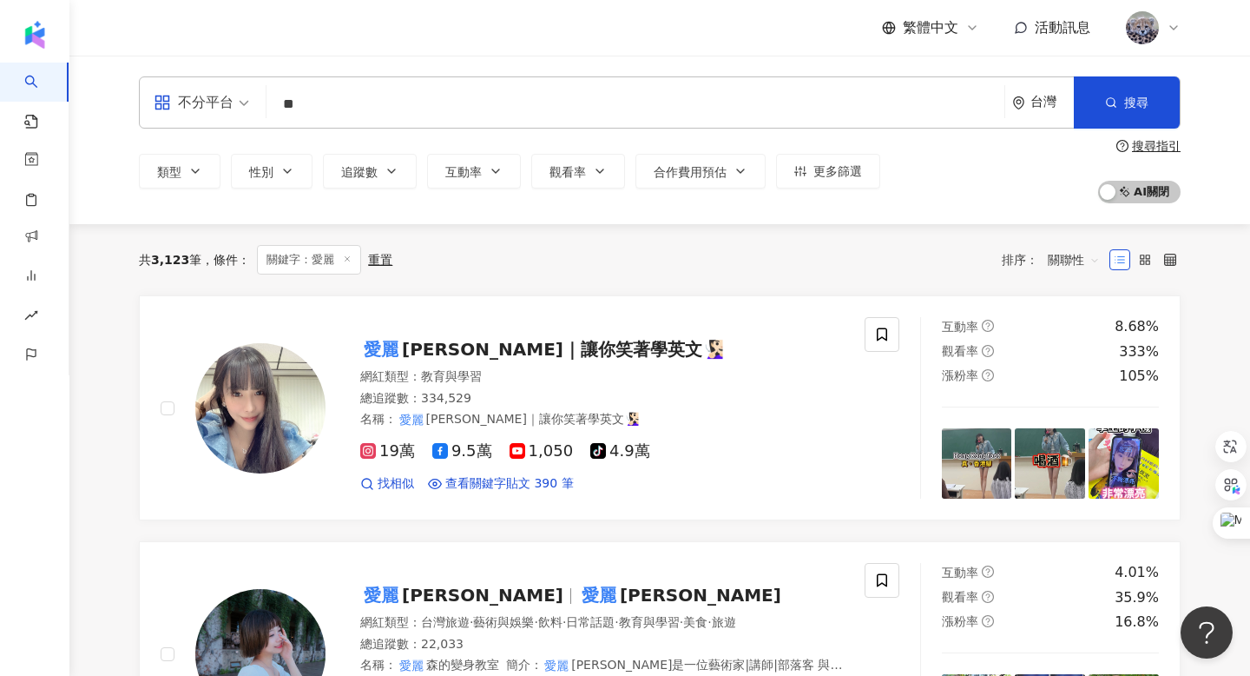
click at [327, 90] on input "**" at bounding box center [636, 104] width 724 height 33
type input "*"
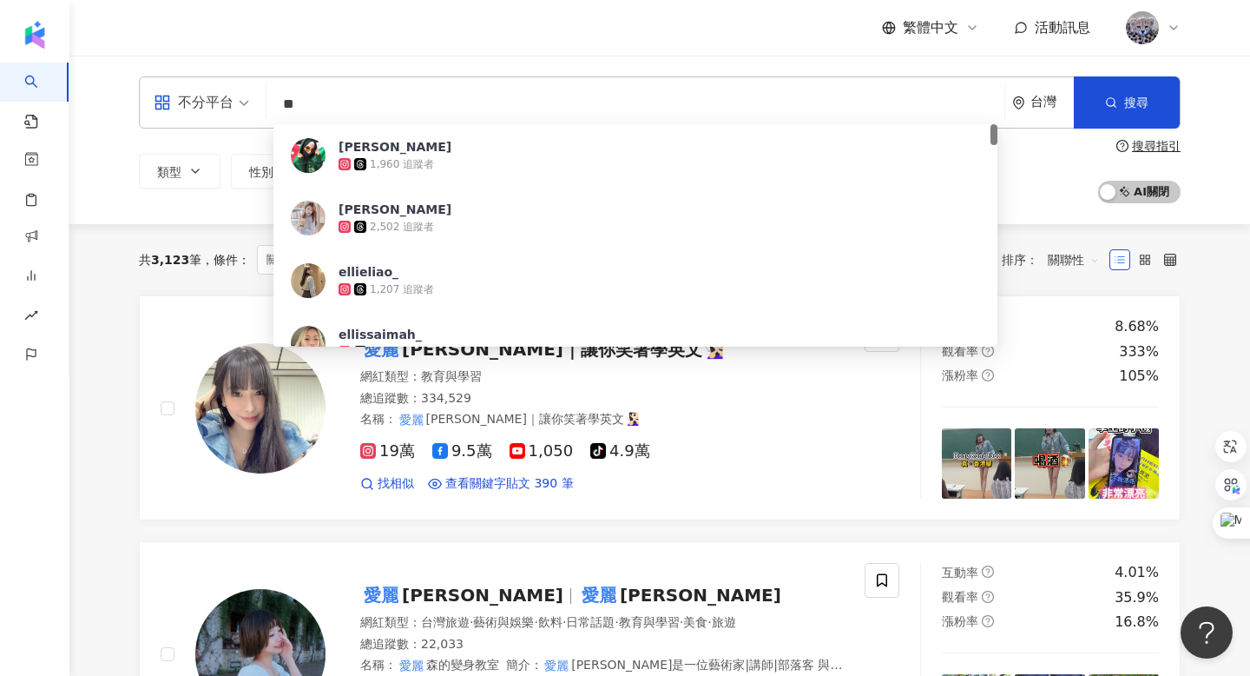
type input "*"
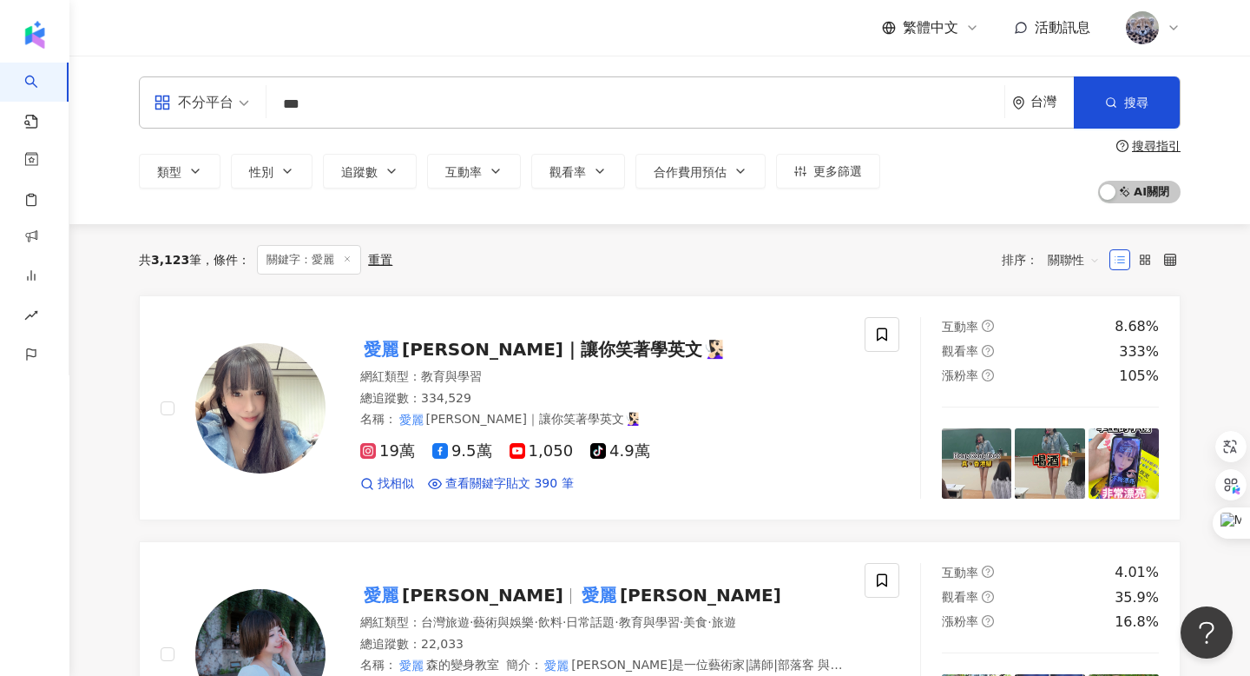
type input "**"
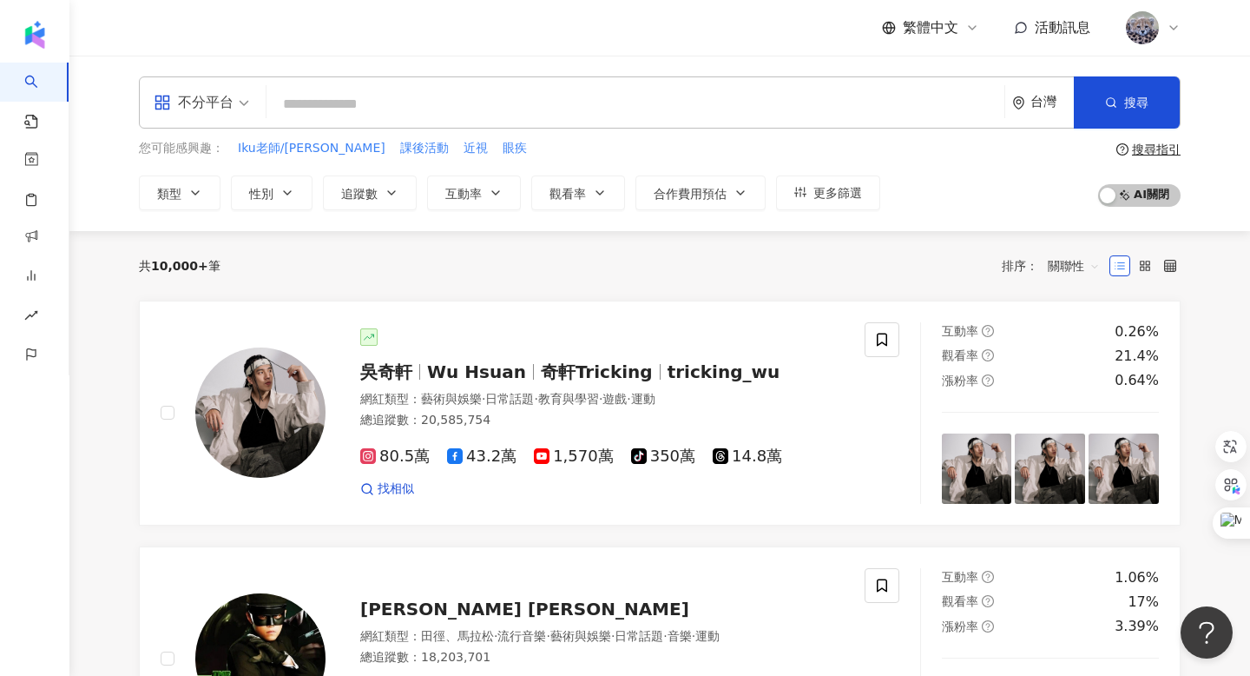
click at [601, 117] on input "search" at bounding box center [636, 104] width 724 height 33
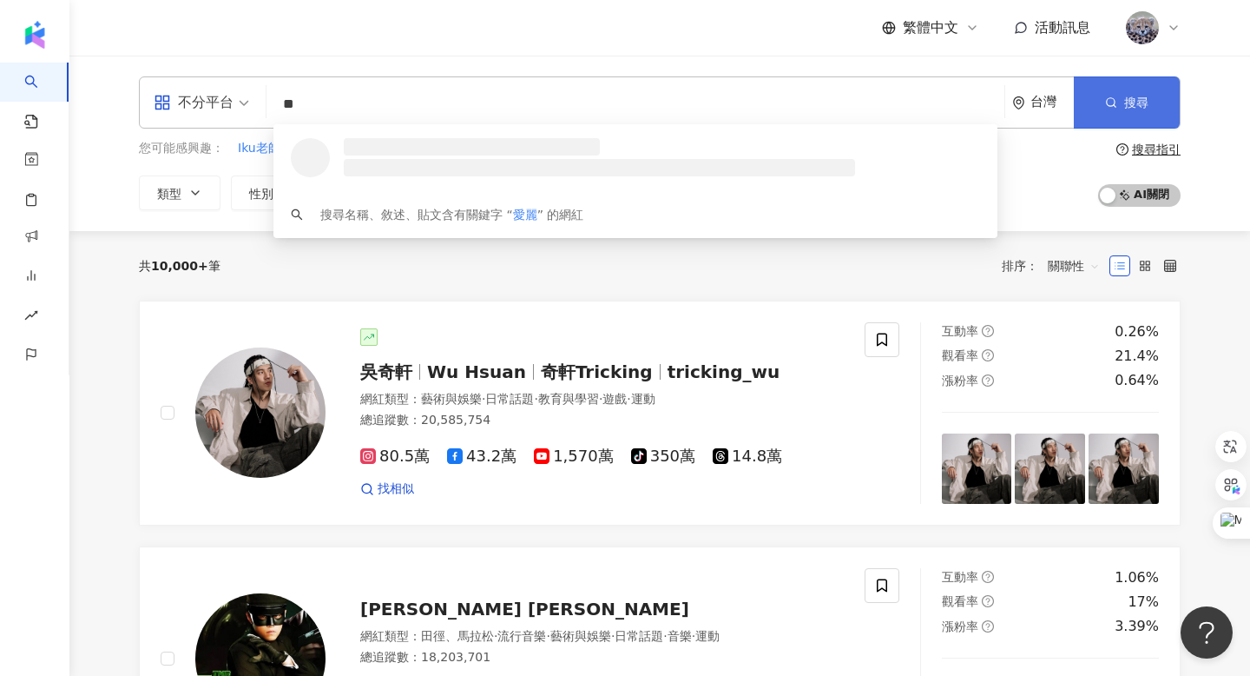
click at [1114, 102] on icon "button" at bounding box center [1111, 102] width 12 height 12
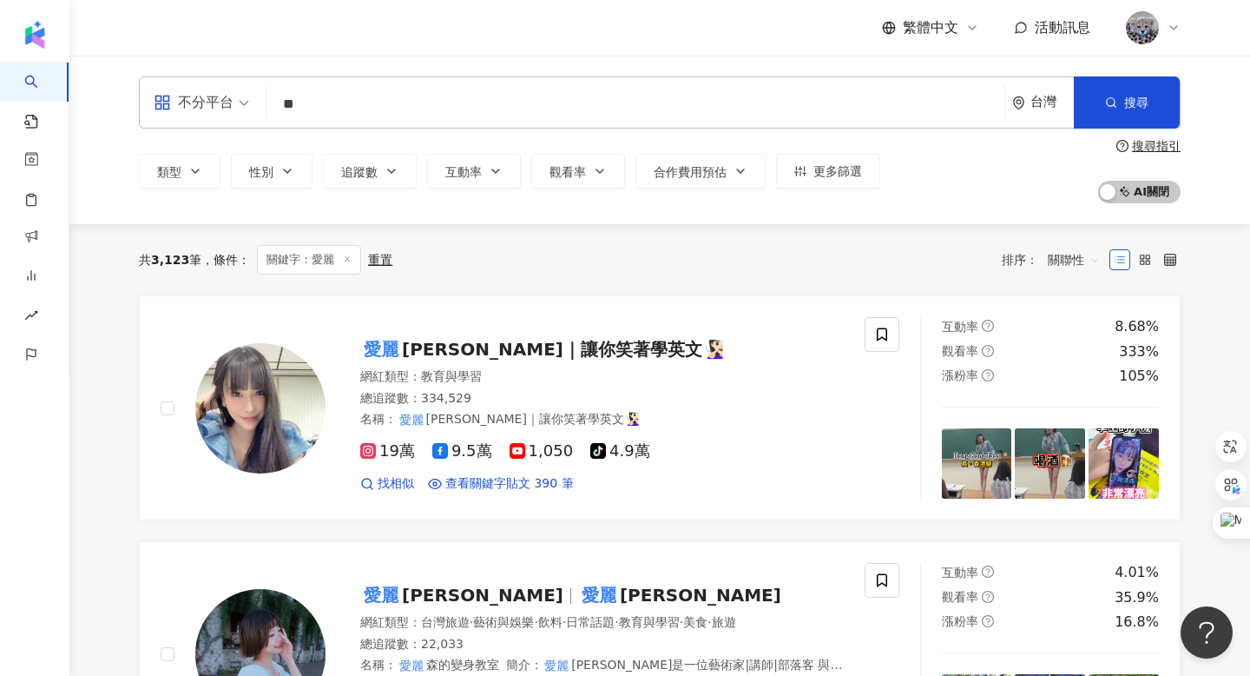
click at [349, 102] on input "**" at bounding box center [636, 104] width 724 height 33
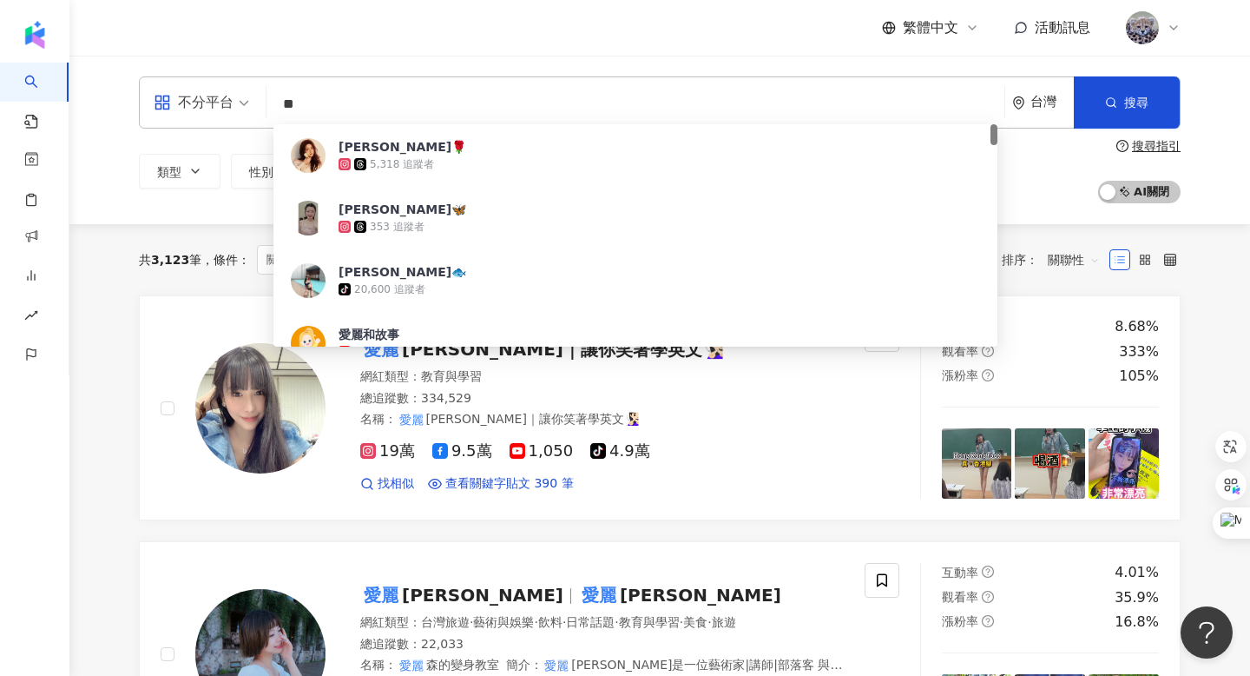
drag, startPoint x: 330, startPoint y: 108, endPoint x: 232, endPoint y: 105, distance: 98.2
click at [232, 105] on div "不分平台 ** 台灣 搜尋 286a0e92-a50e-45f6-9096-24baca8e2eba 愛麗絲🌹 5,318 追蹤者 愛麗絲🦋 353 追蹤者 …" at bounding box center [660, 102] width 1042 height 52
paste input "***"
type input "*"
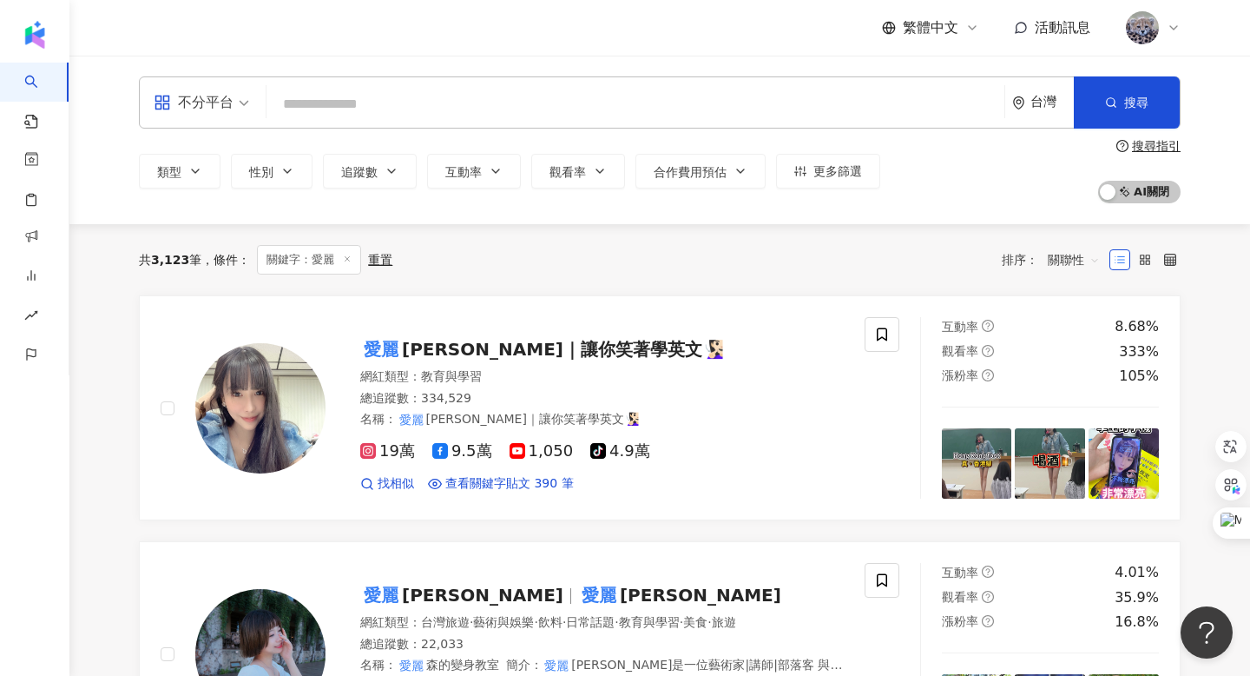
click at [485, 102] on input "search" at bounding box center [636, 104] width 724 height 33
paste input "**********"
type input "**********"
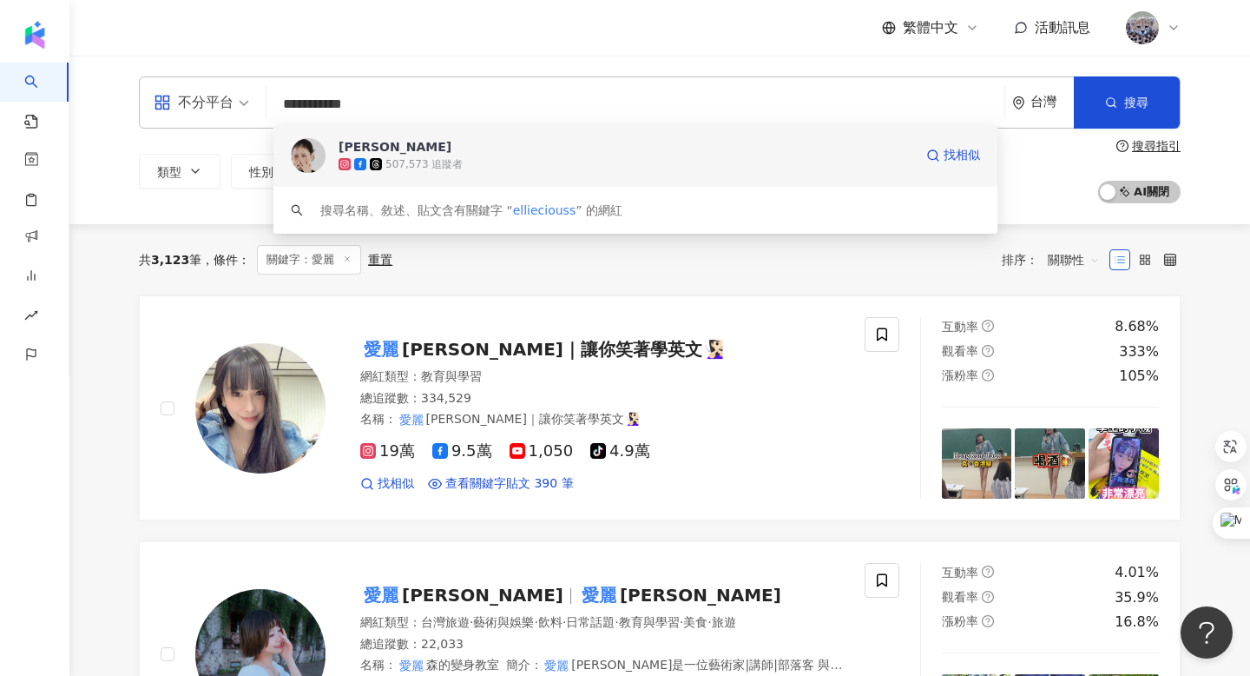
click at [426, 150] on span "蔡昕言" at bounding box center [626, 146] width 575 height 17
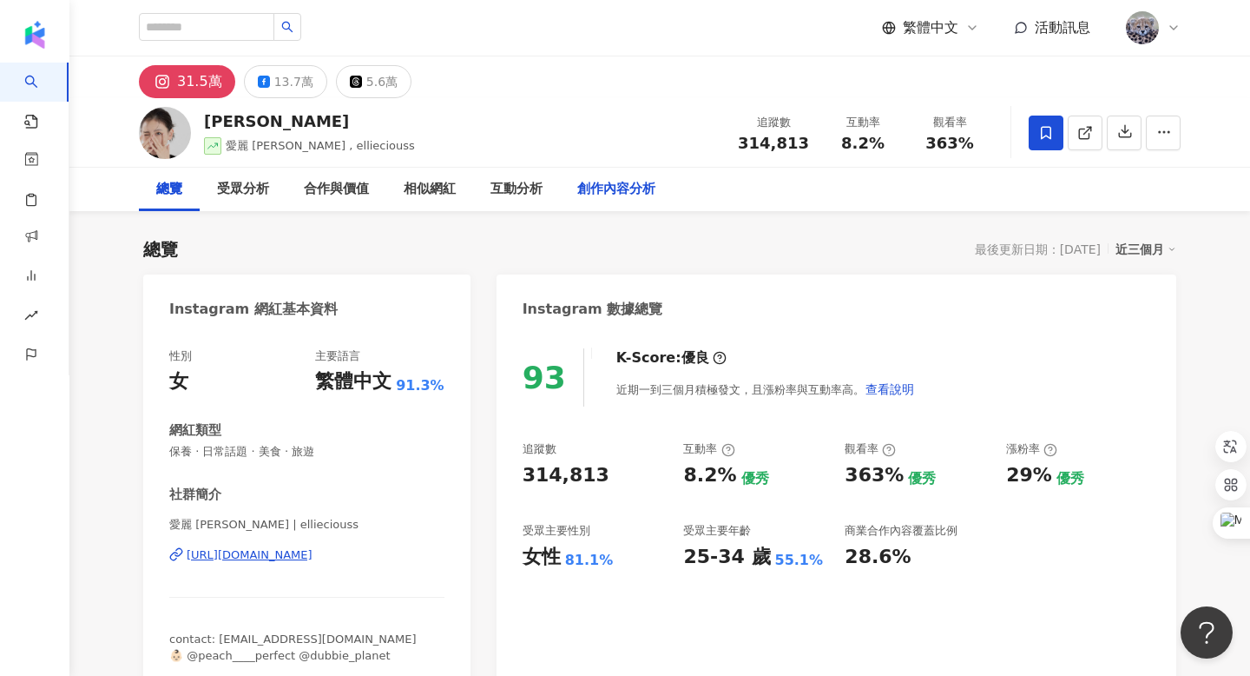
click at [615, 179] on div "創作內容分析" at bounding box center [616, 189] width 78 height 21
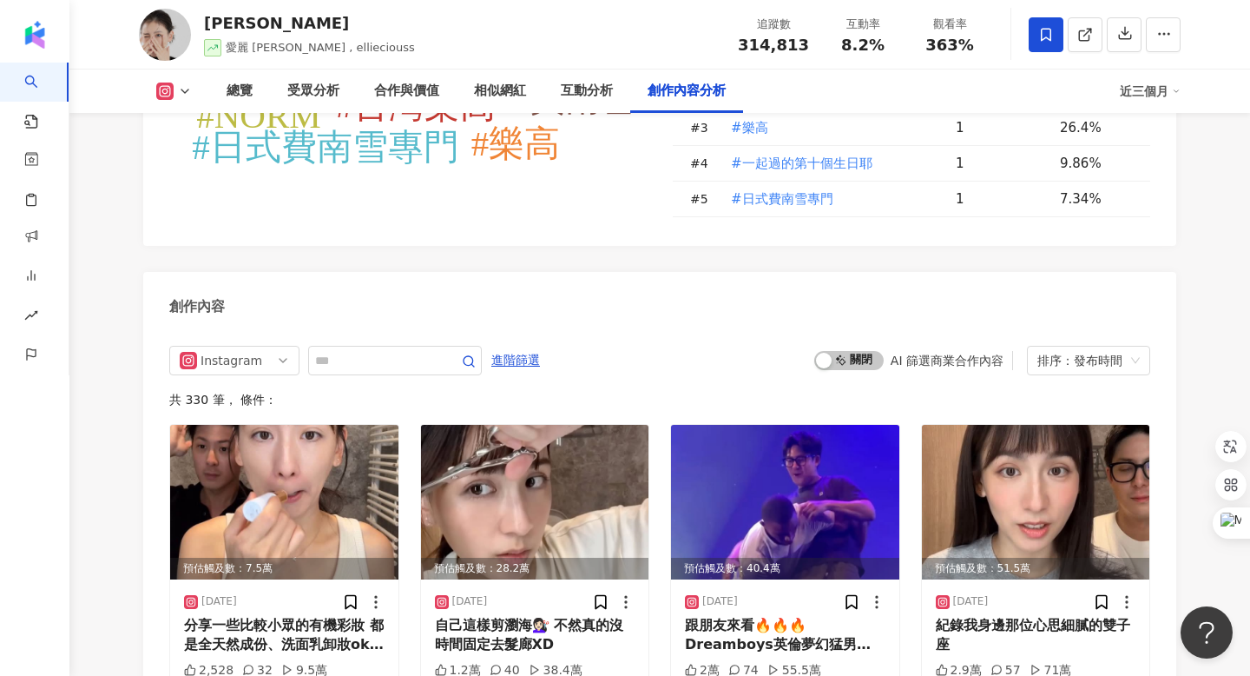
scroll to position [5268, 0]
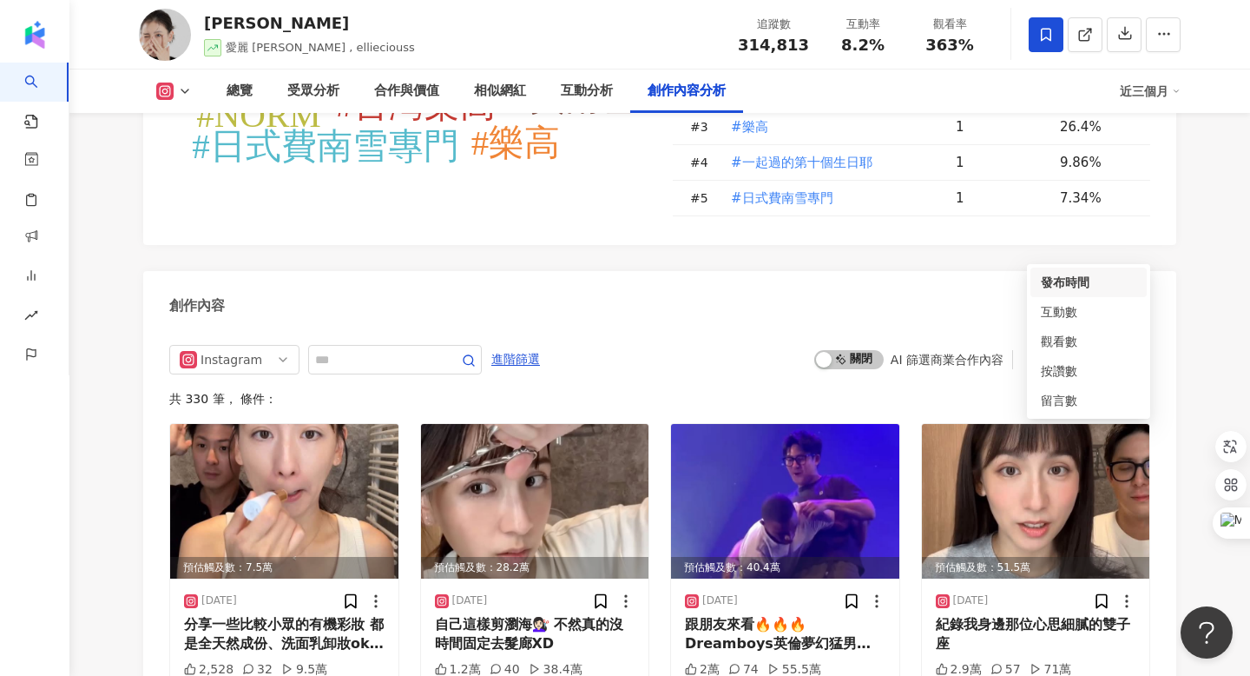
click at [1107, 346] on div "排序：發布時間" at bounding box center [1081, 360] width 87 height 28
click at [861, 350] on span "啟動 關閉" at bounding box center [848, 359] width 69 height 19
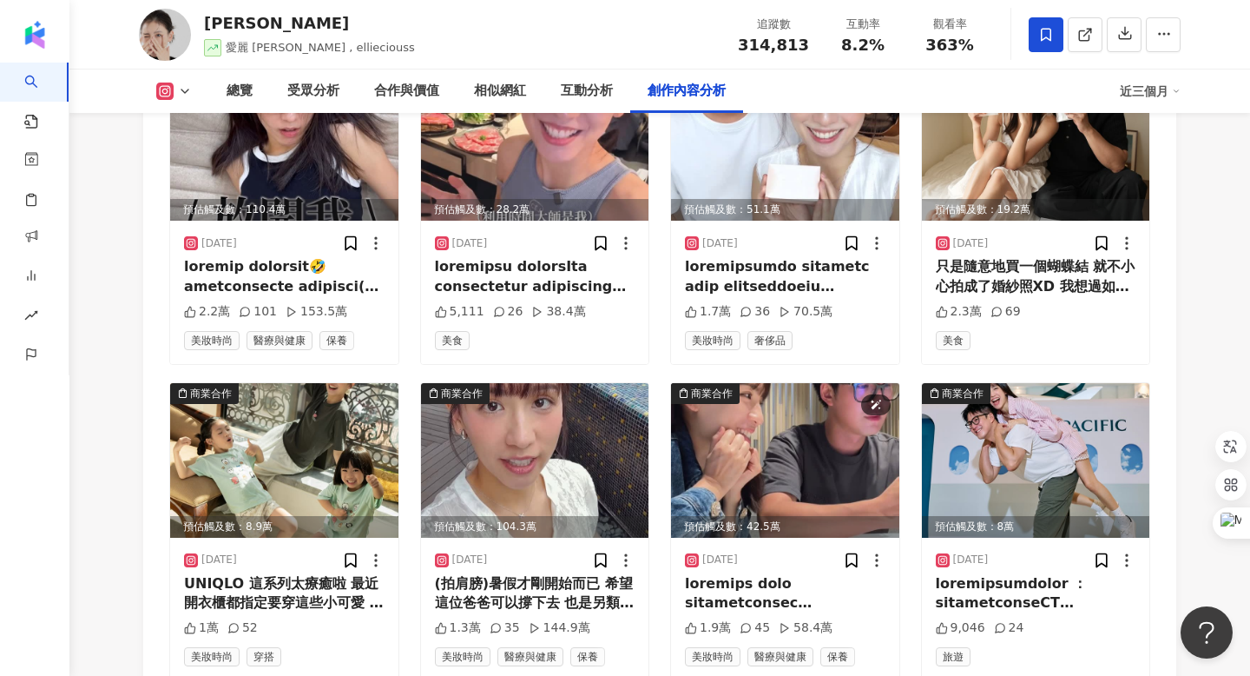
scroll to position [5943, 0]
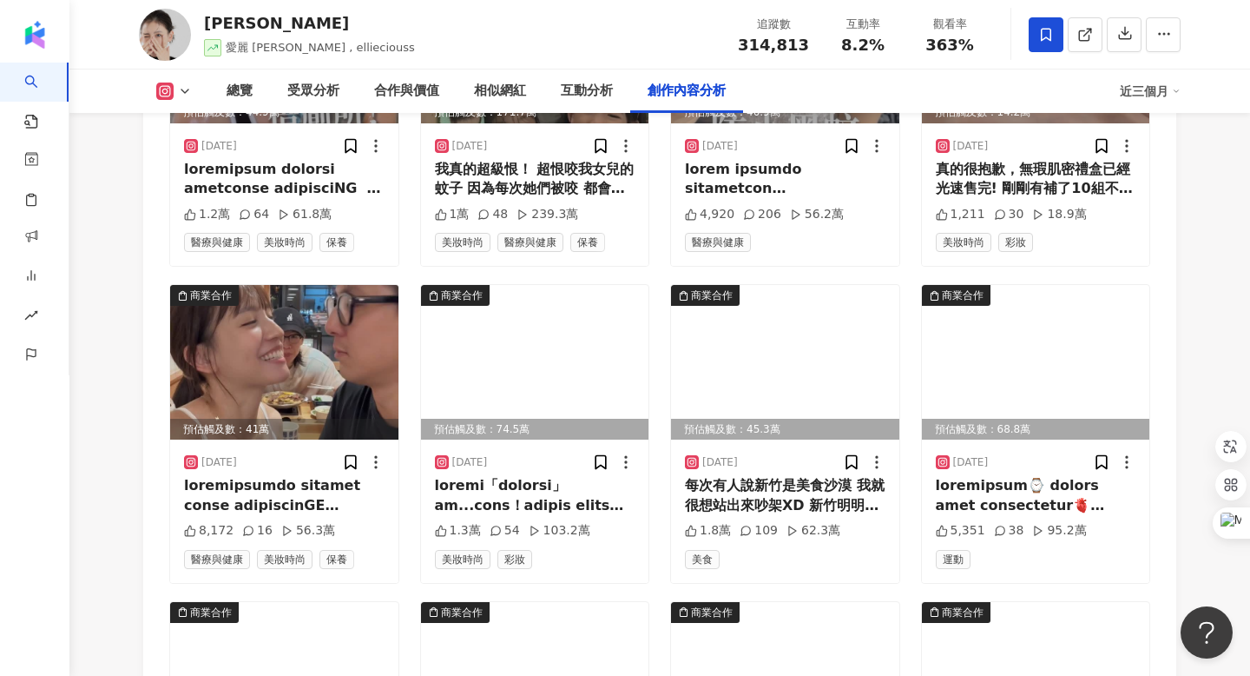
scroll to position [6936, 0]
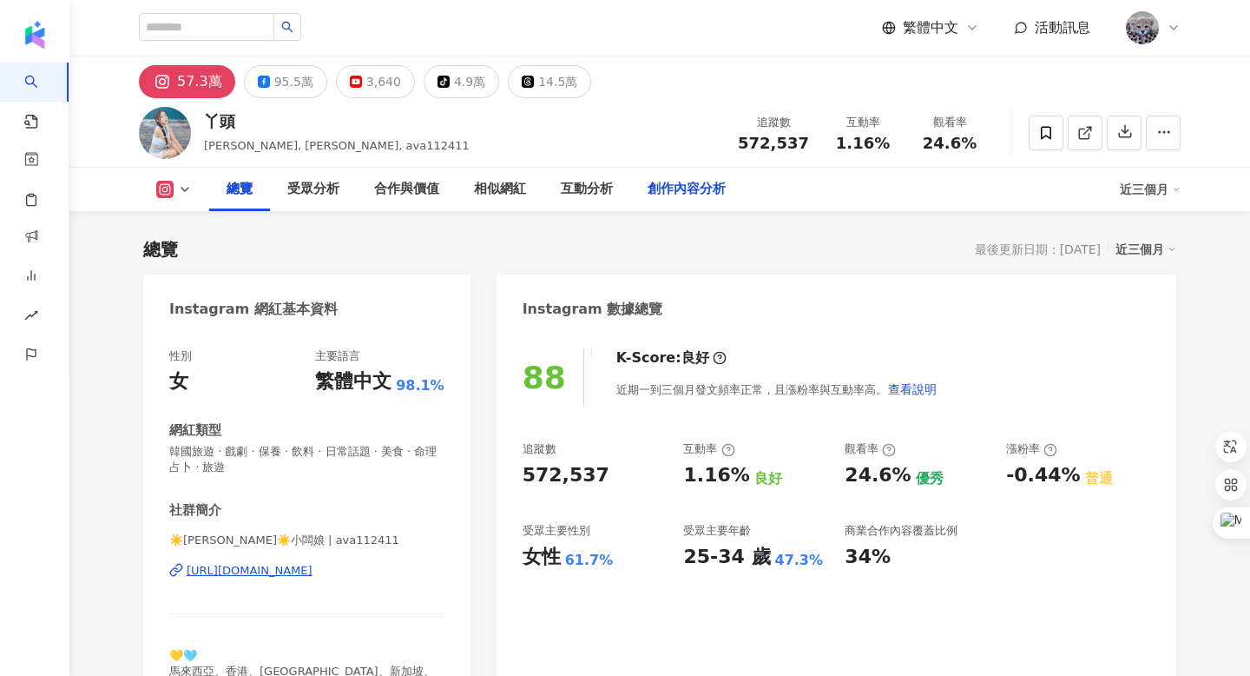
click at [674, 186] on div "創作內容分析" at bounding box center [687, 189] width 78 height 21
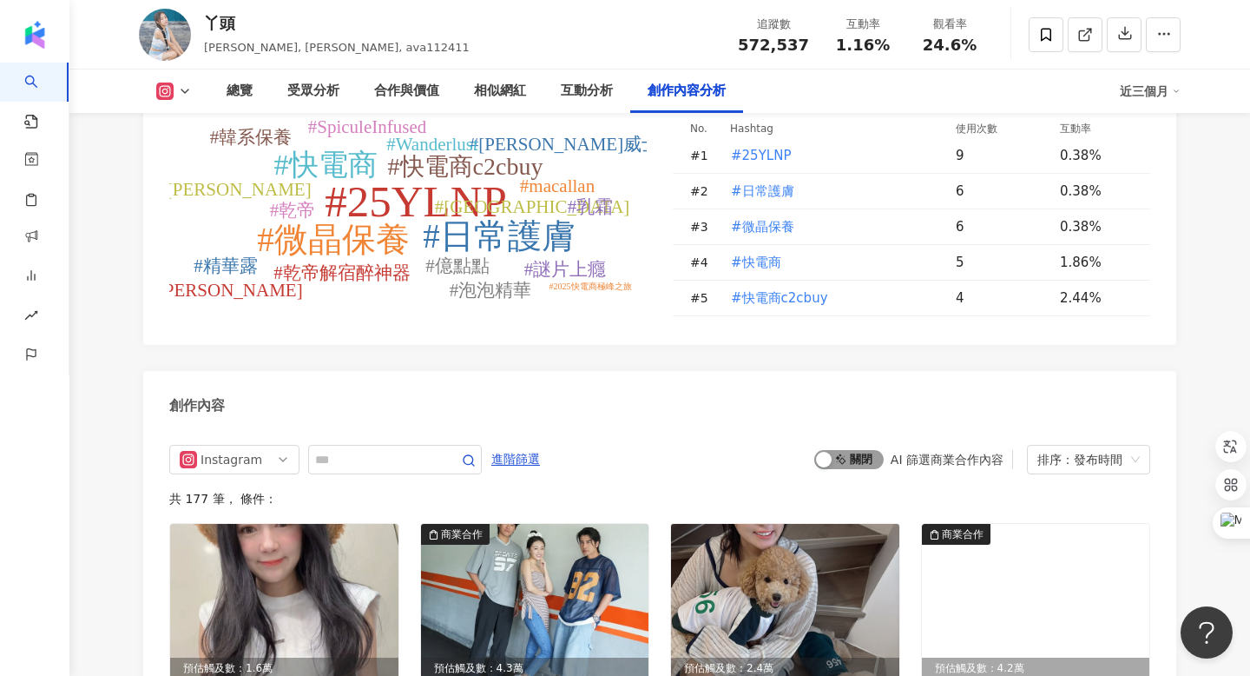
scroll to position [5286, 0]
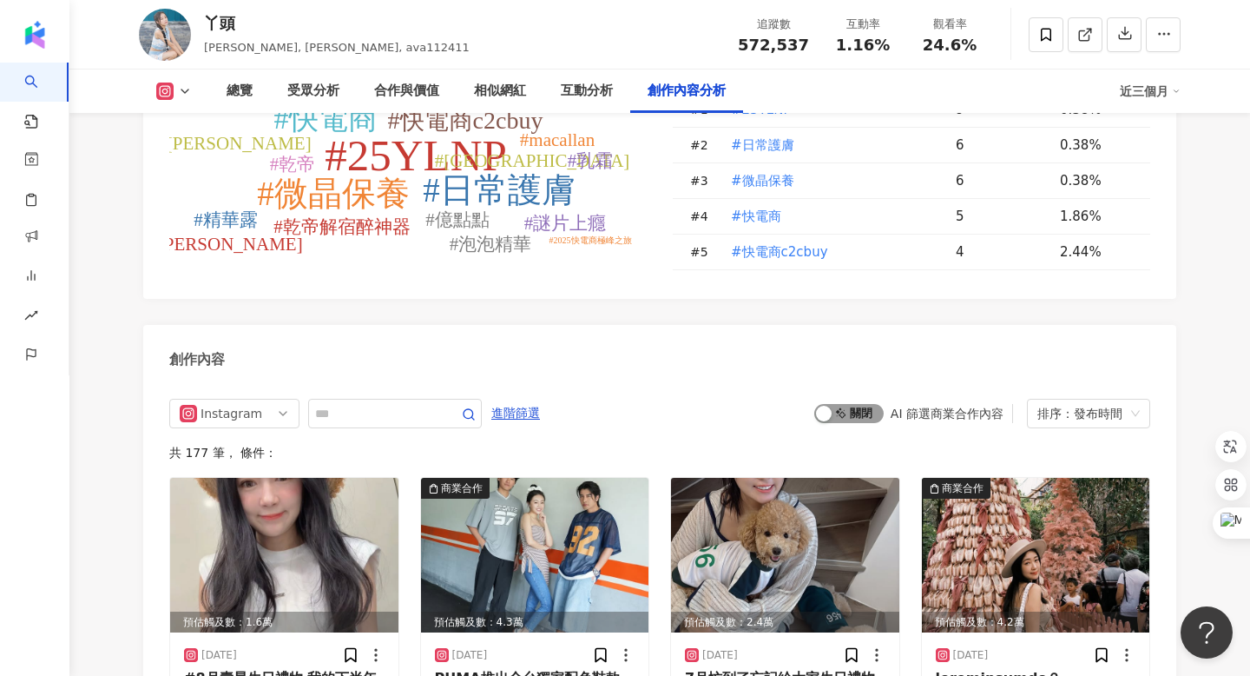
click at [852, 404] on span "啟動 關閉" at bounding box center [848, 413] width 69 height 19
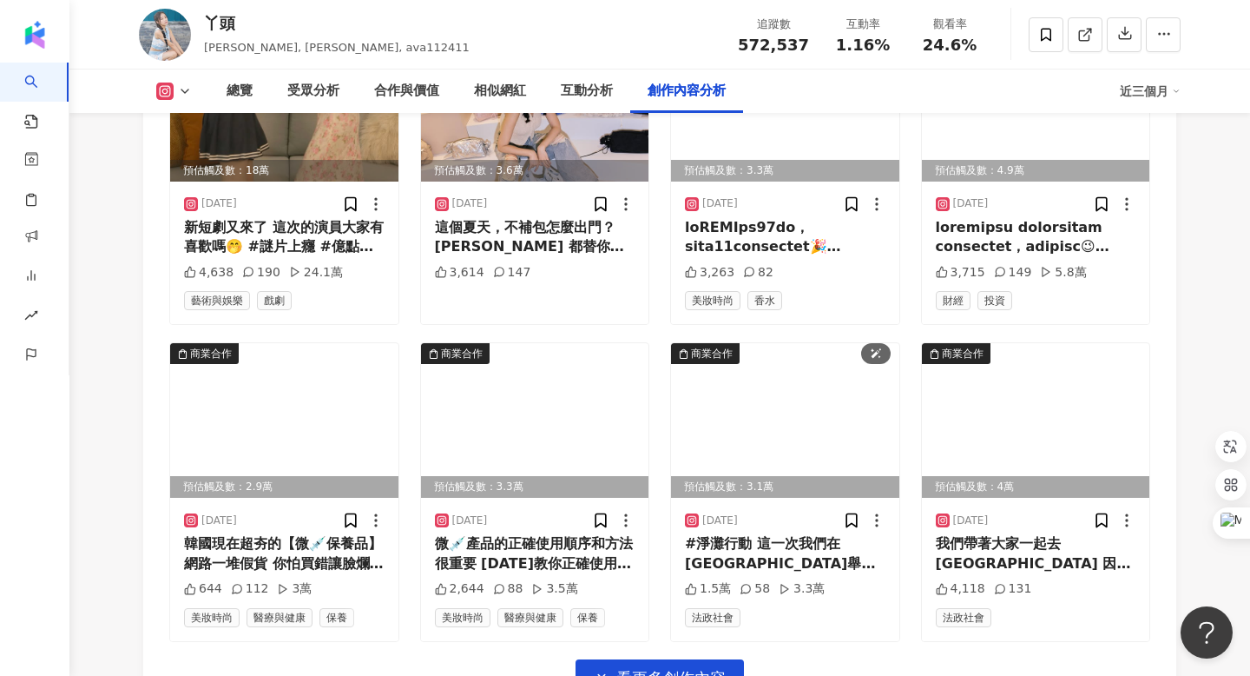
scroll to position [6081, 0]
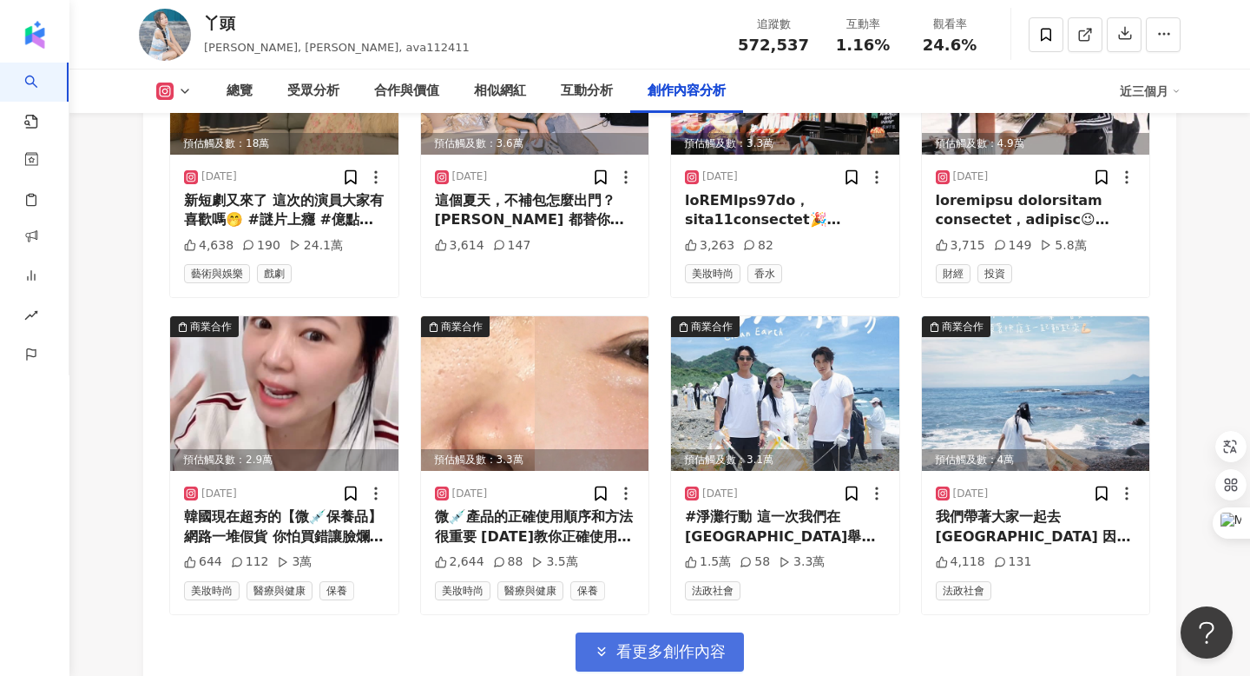
click at [669, 642] on span "看更多創作內容" at bounding box center [670, 651] width 109 height 19
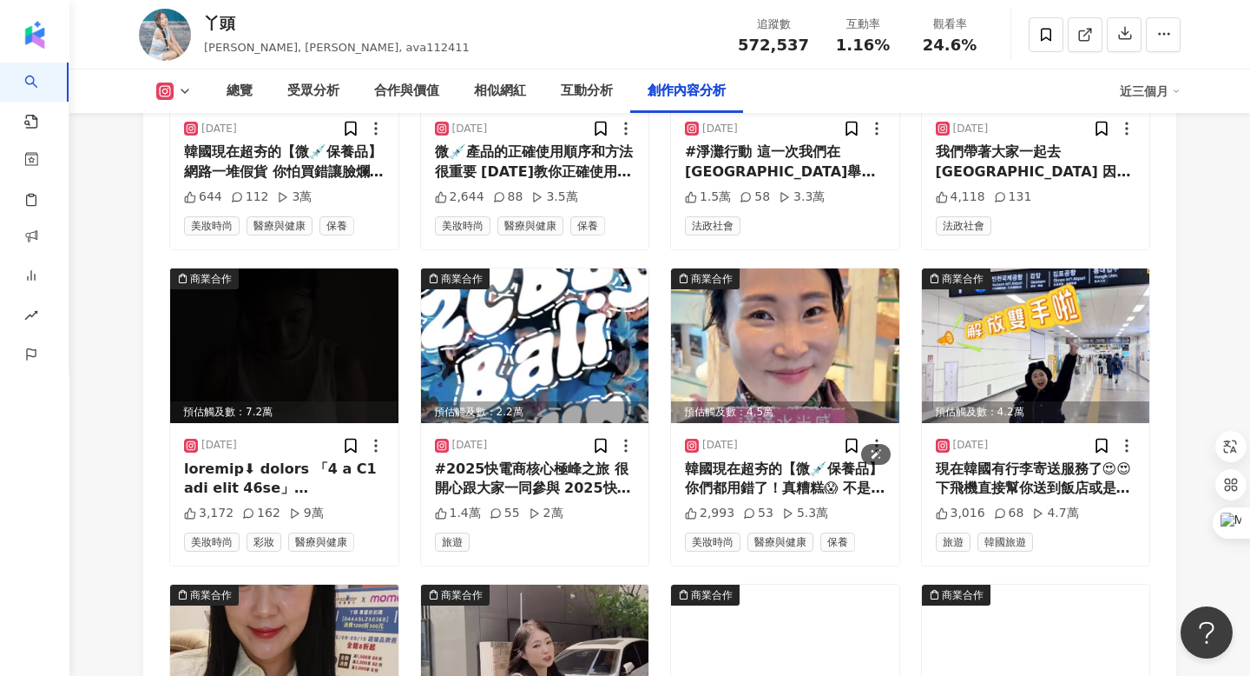
scroll to position [6722, 0]
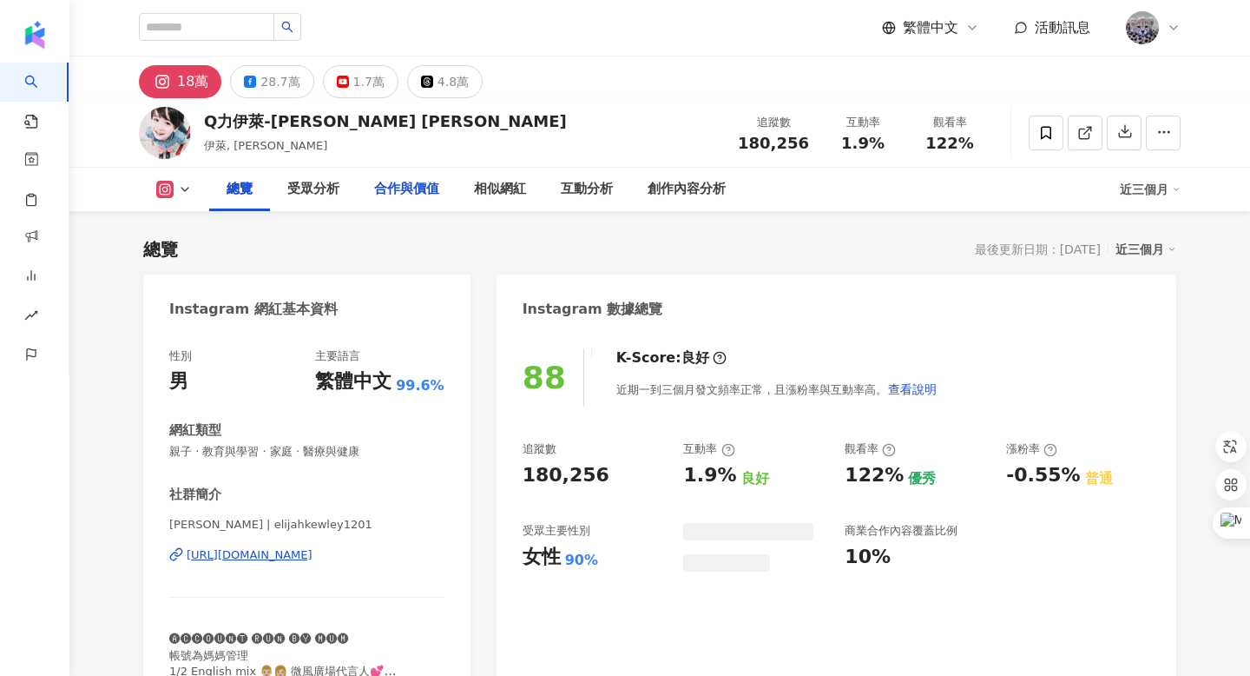
scroll to position [107, 0]
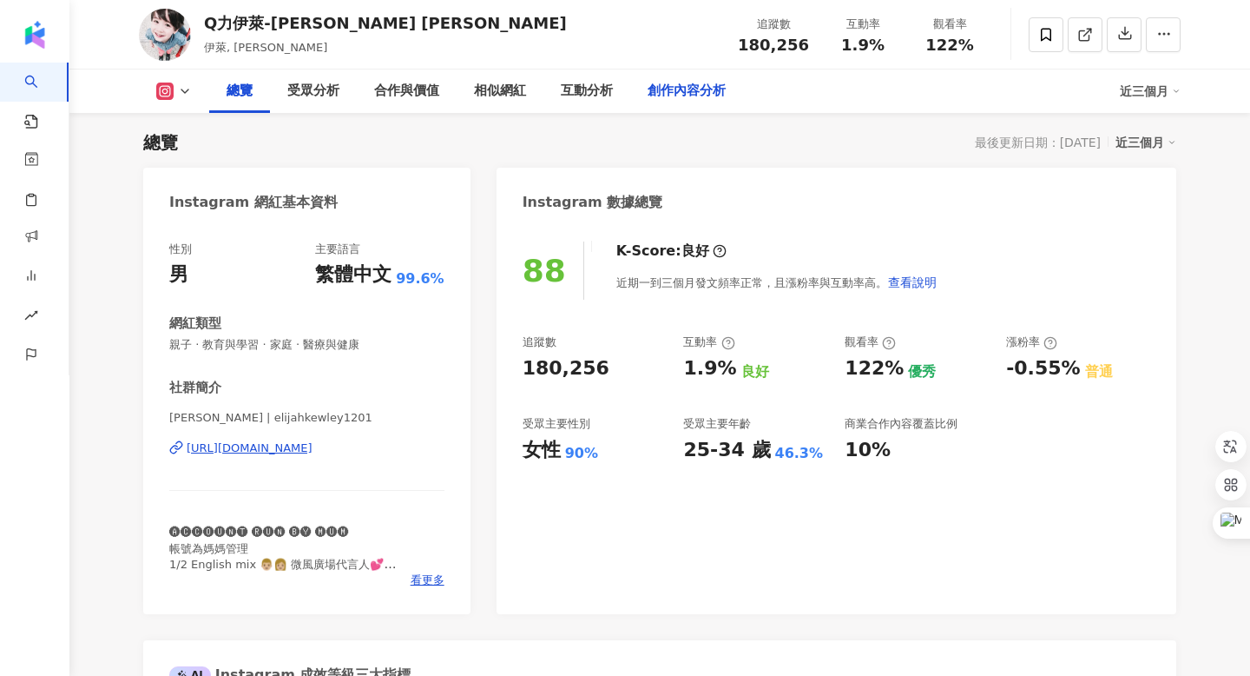
click at [704, 86] on div "創作內容分析" at bounding box center [687, 91] width 78 height 21
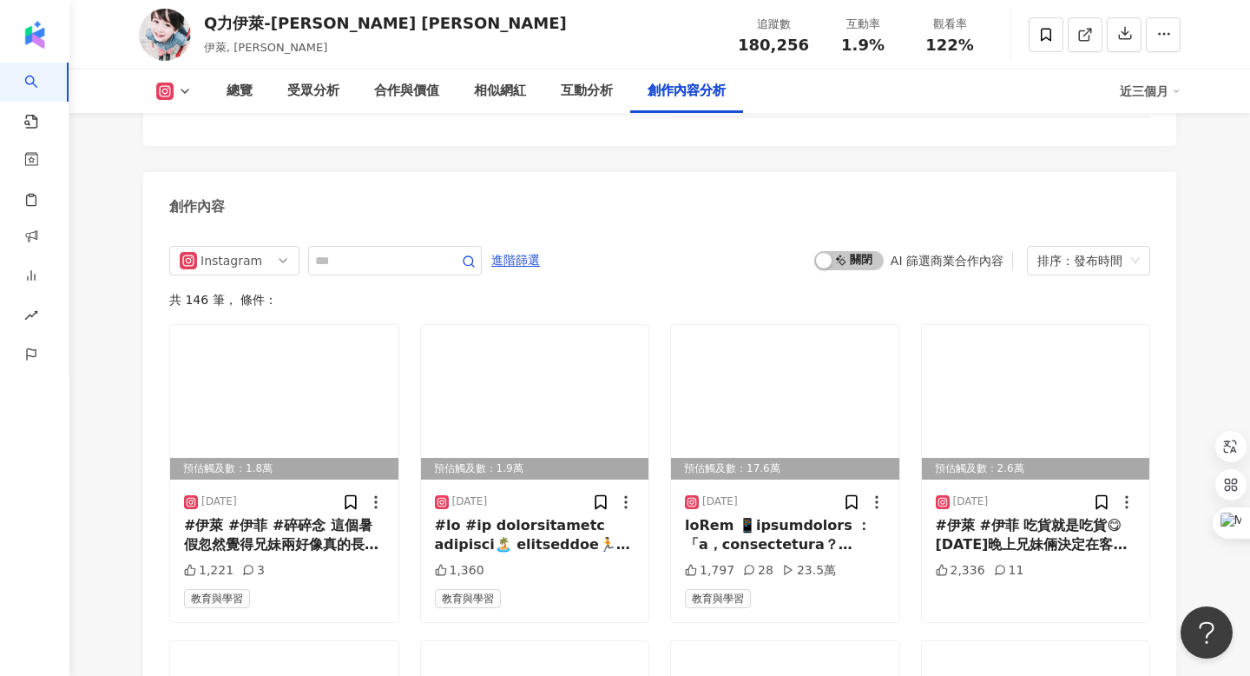
scroll to position [5307, 0]
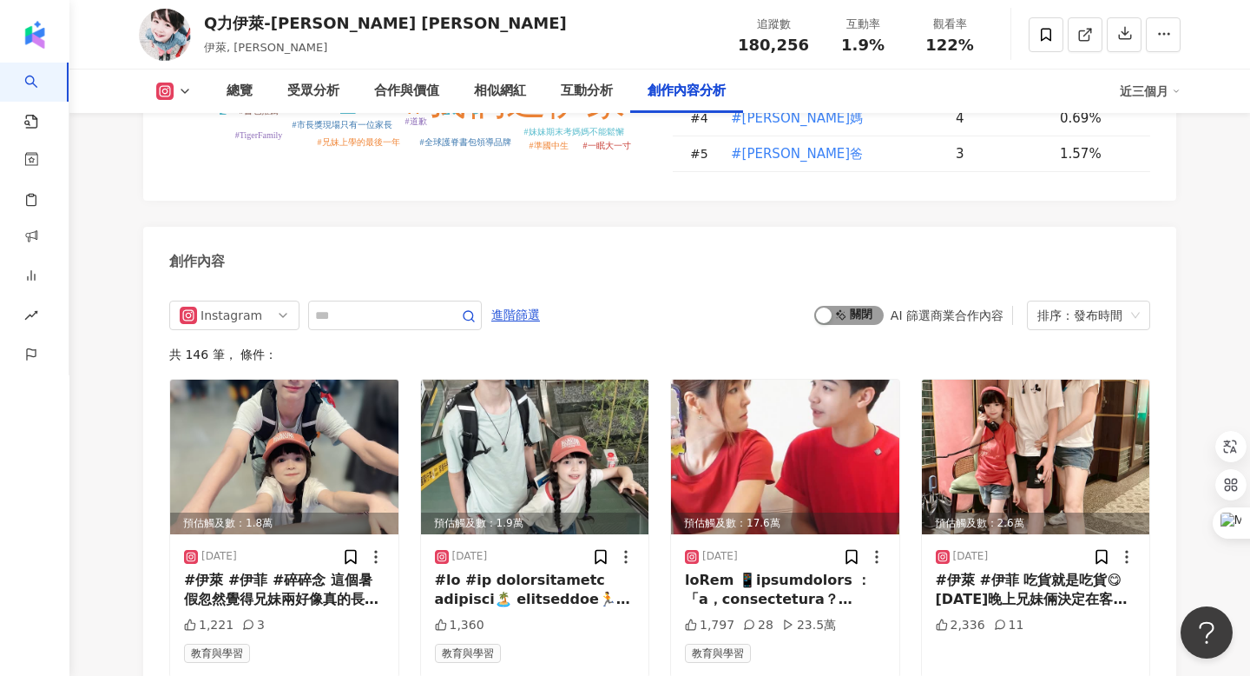
click at [853, 306] on span "啟動 關閉" at bounding box center [848, 315] width 69 height 19
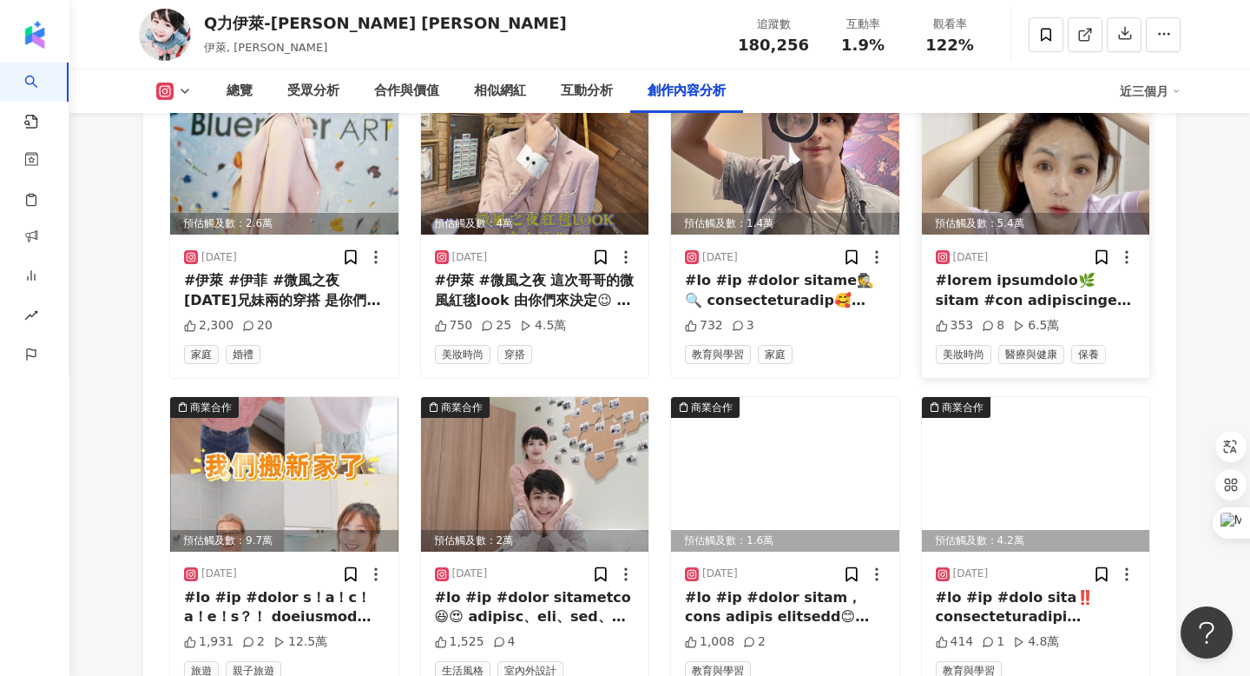
scroll to position [6056, 0]
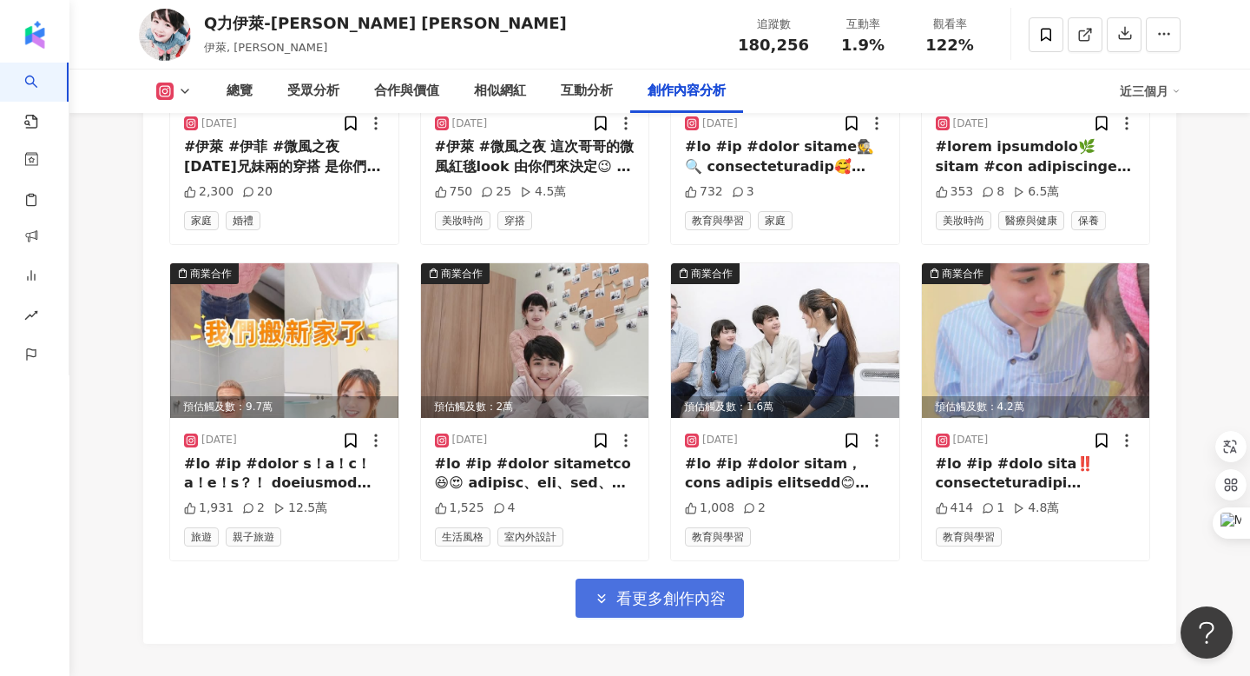
click at [666, 589] on span "看更多創作內容" at bounding box center [670, 598] width 109 height 19
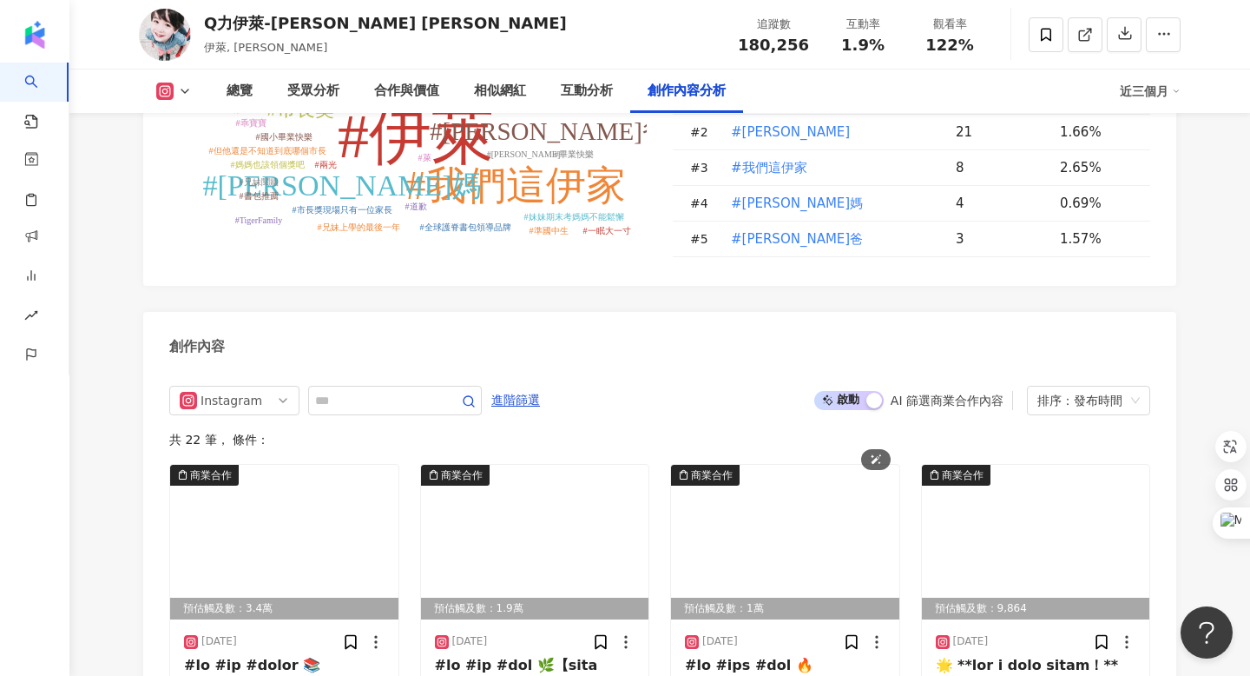
scroll to position [5283, 0]
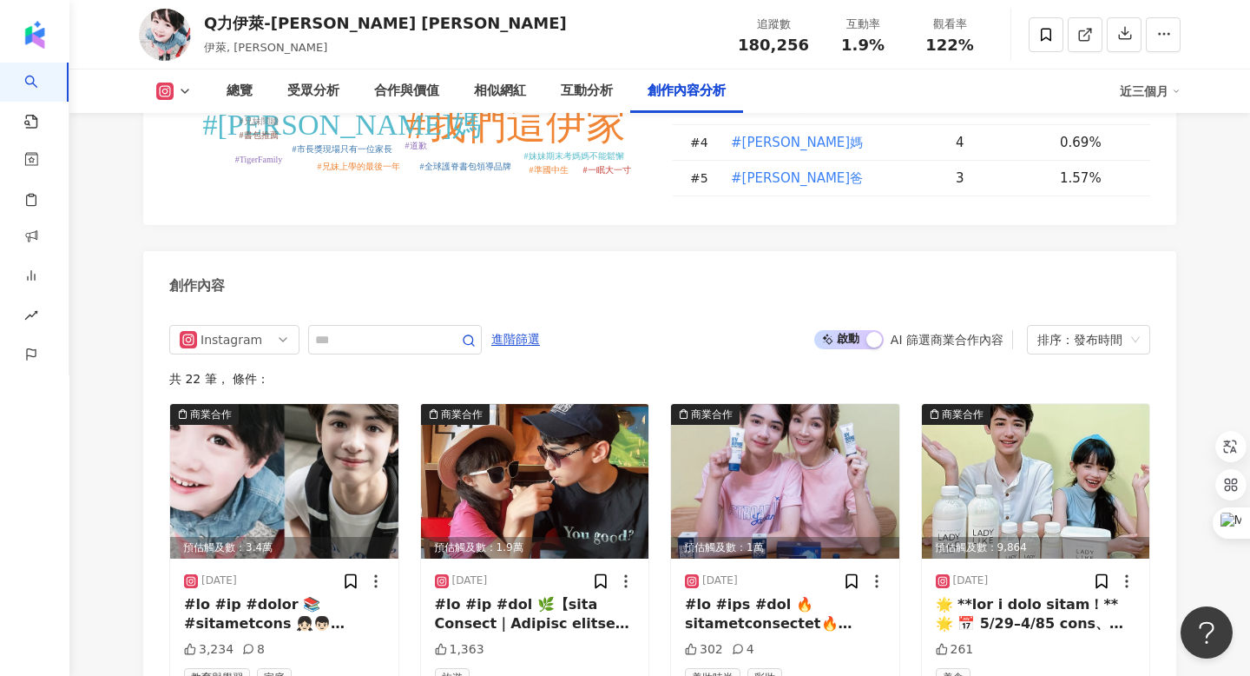
click at [867, 332] on div "button" at bounding box center [875, 340] width 16 height 16
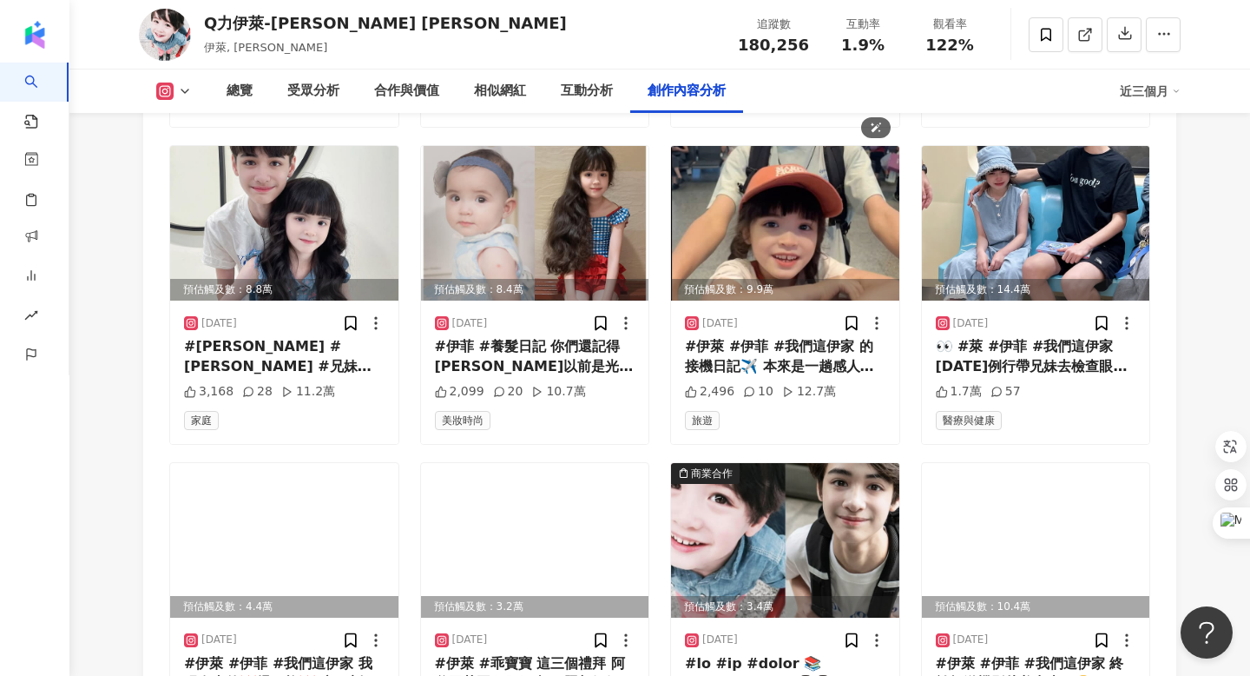
scroll to position [6050, 0]
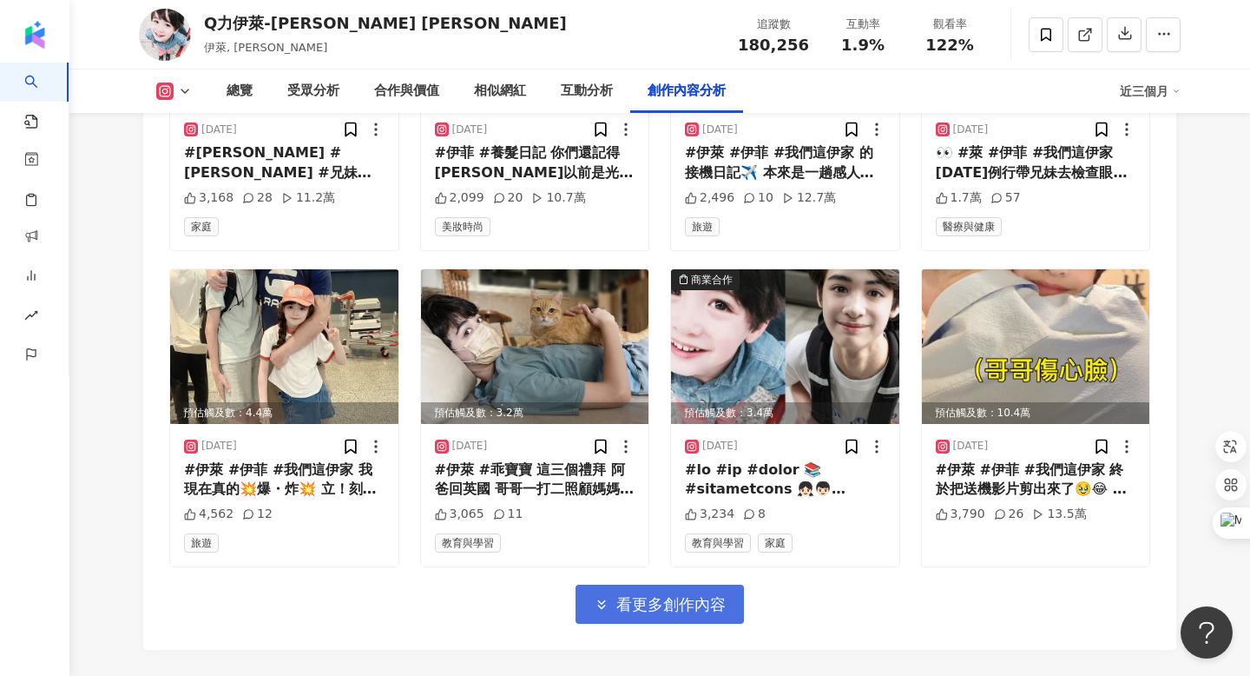
click at [674, 595] on span "看更多創作內容" at bounding box center [670, 604] width 109 height 19
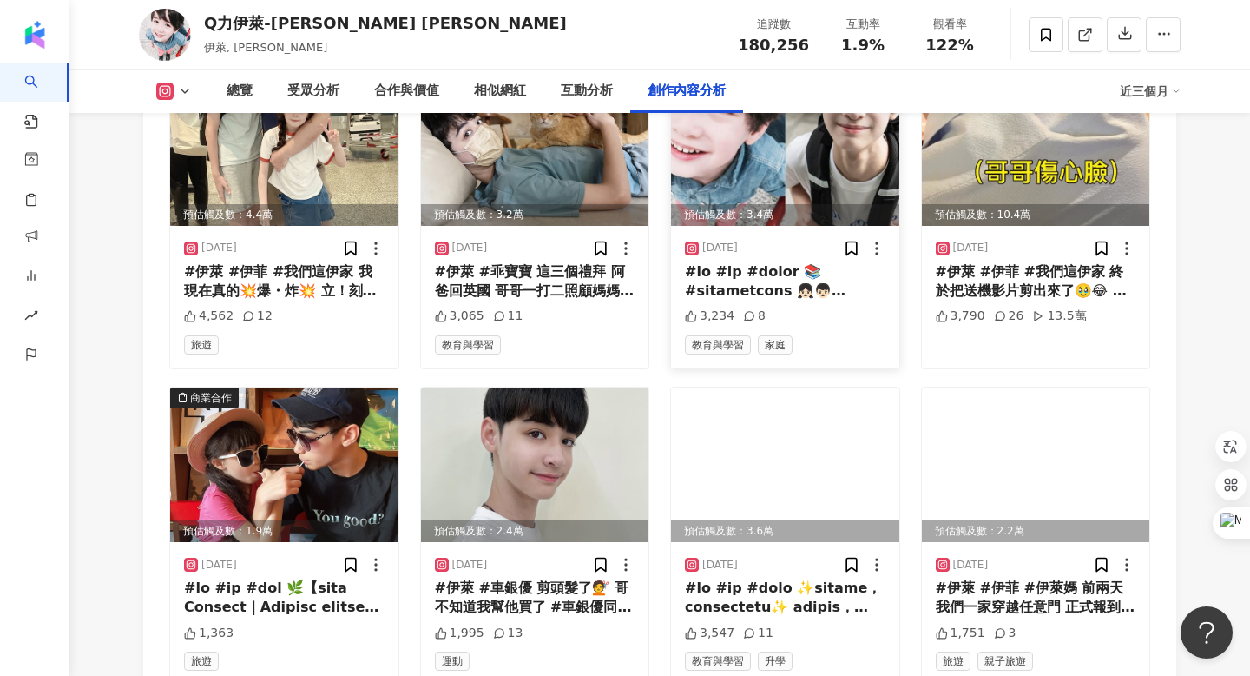
scroll to position [6351, 0]
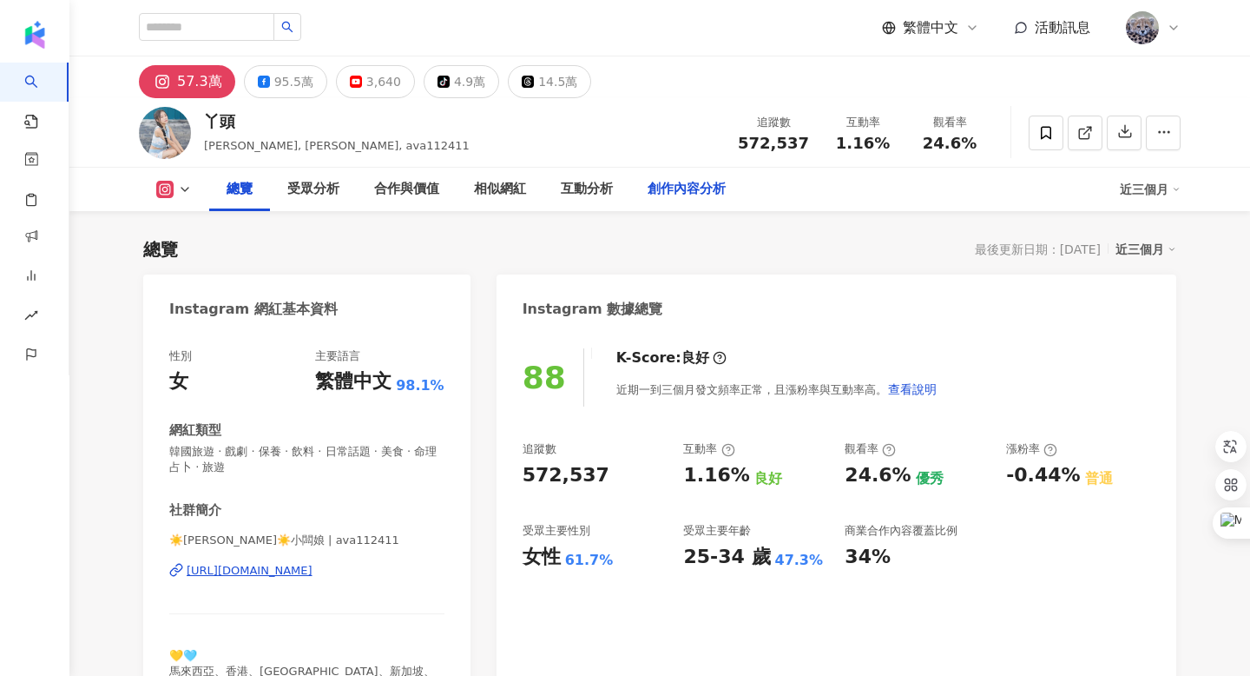
click at [687, 193] on div "創作內容分析" at bounding box center [687, 189] width 78 height 21
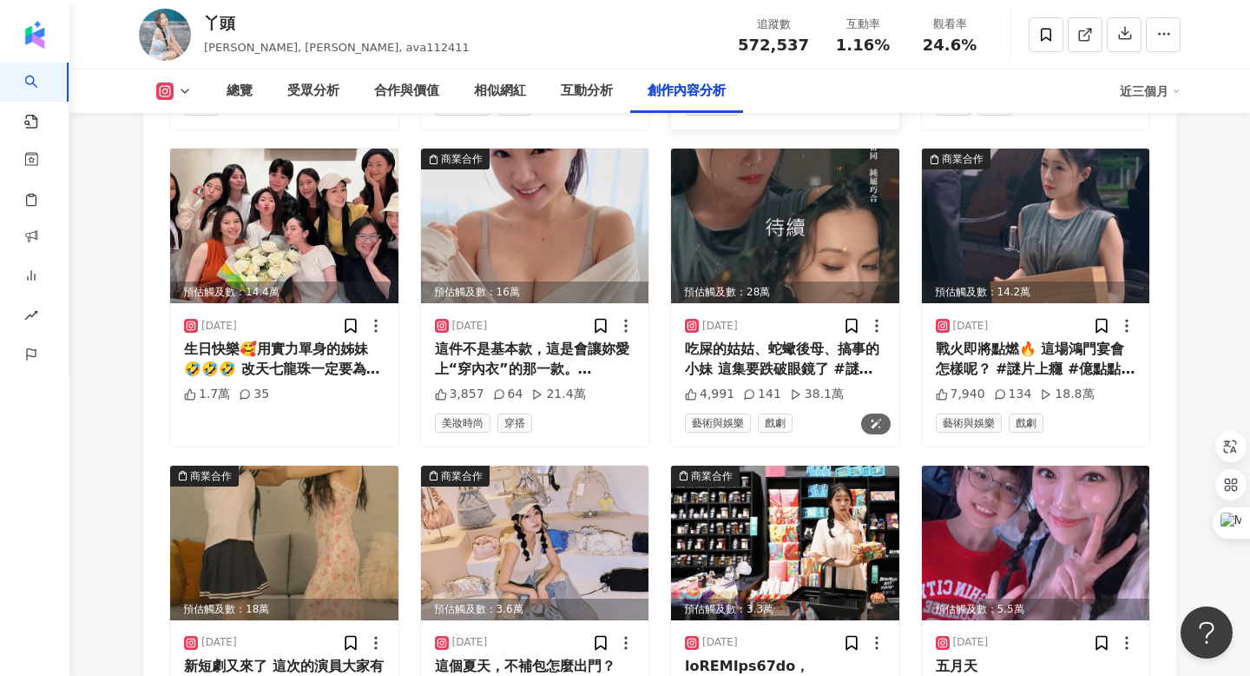
scroll to position [6198, 0]
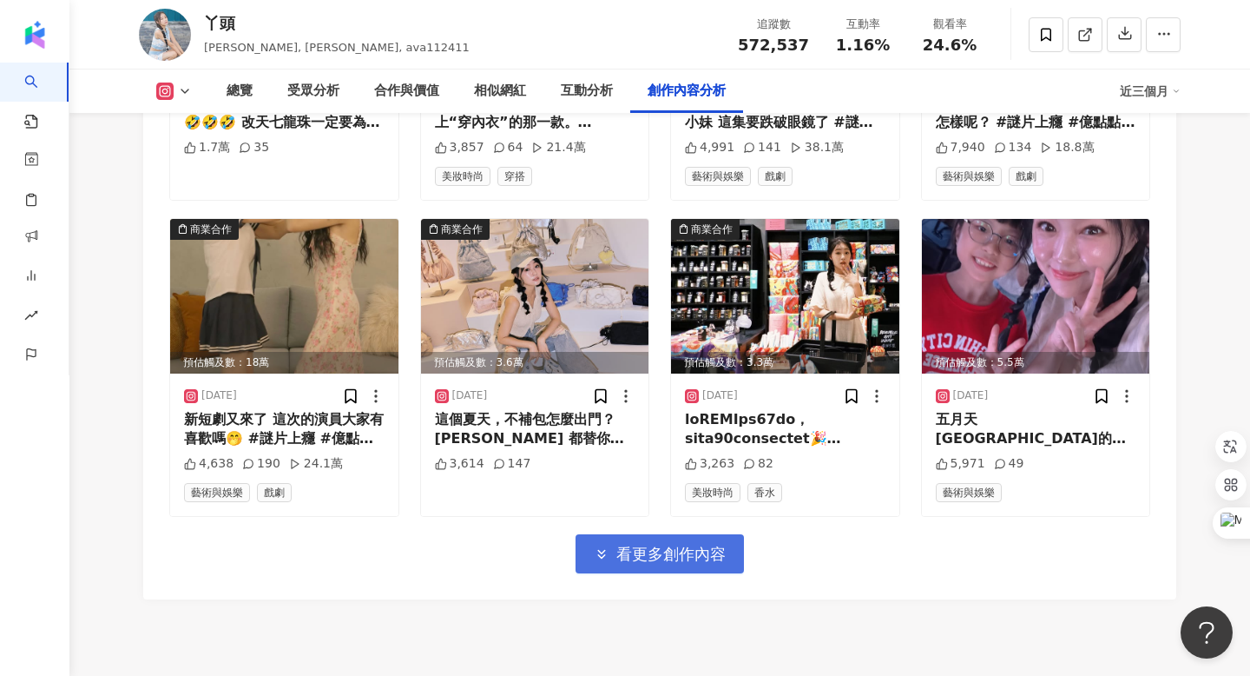
click at [660, 544] on span "看更多創作內容" at bounding box center [670, 553] width 109 height 19
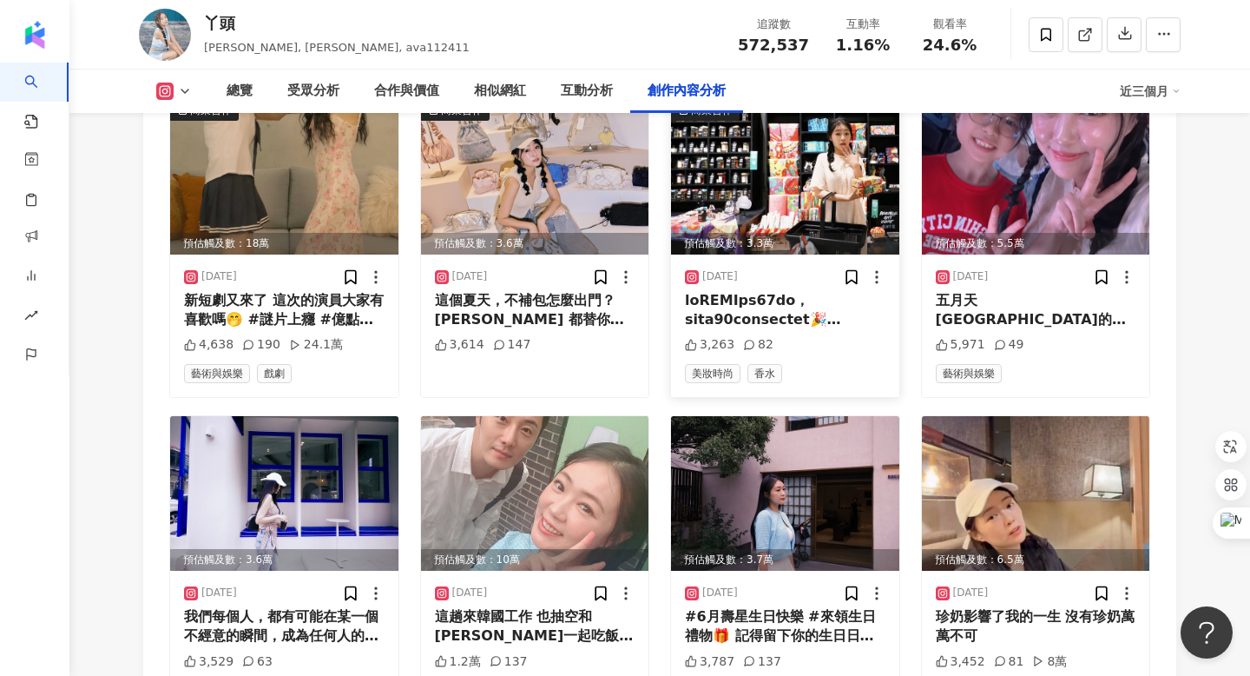
scroll to position [6637, 0]
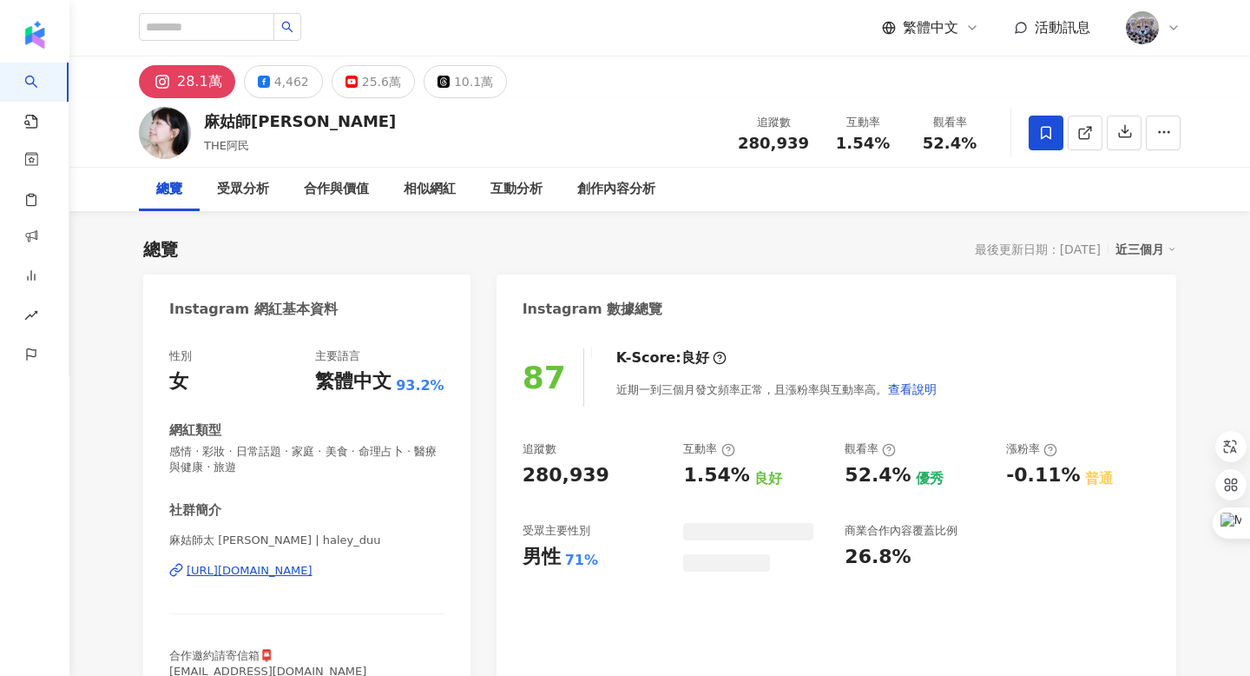
scroll to position [107, 0]
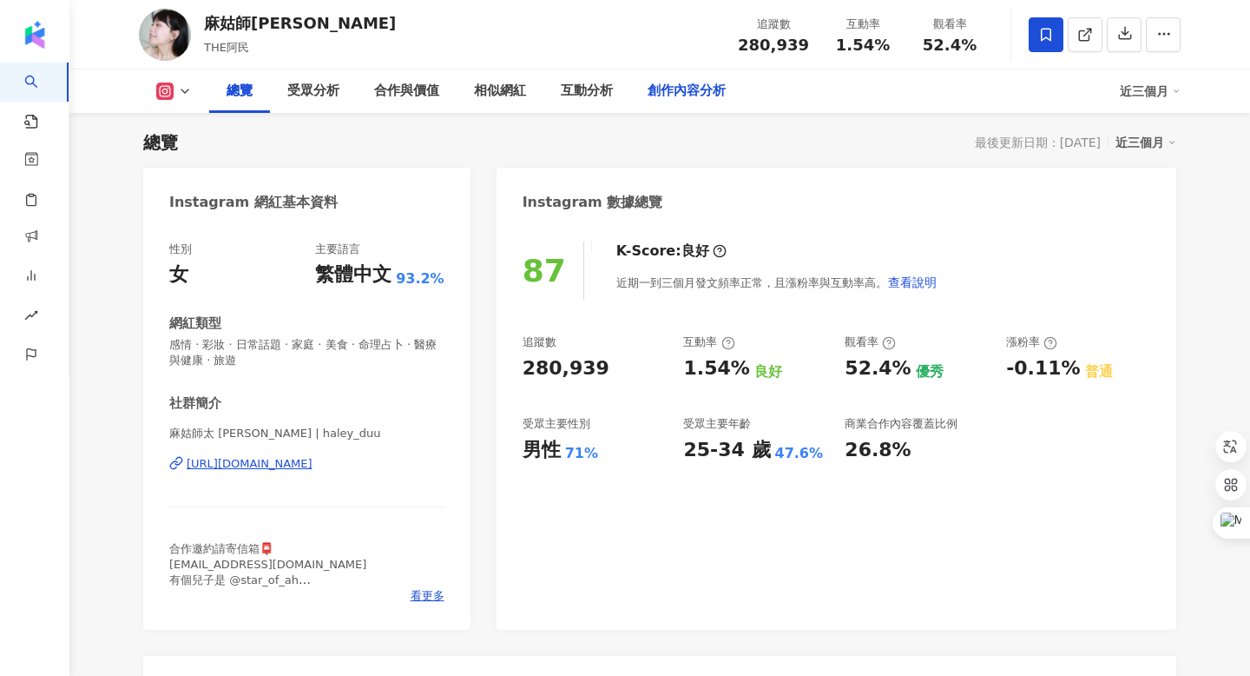
click at [689, 97] on div "創作內容分析" at bounding box center [687, 91] width 78 height 21
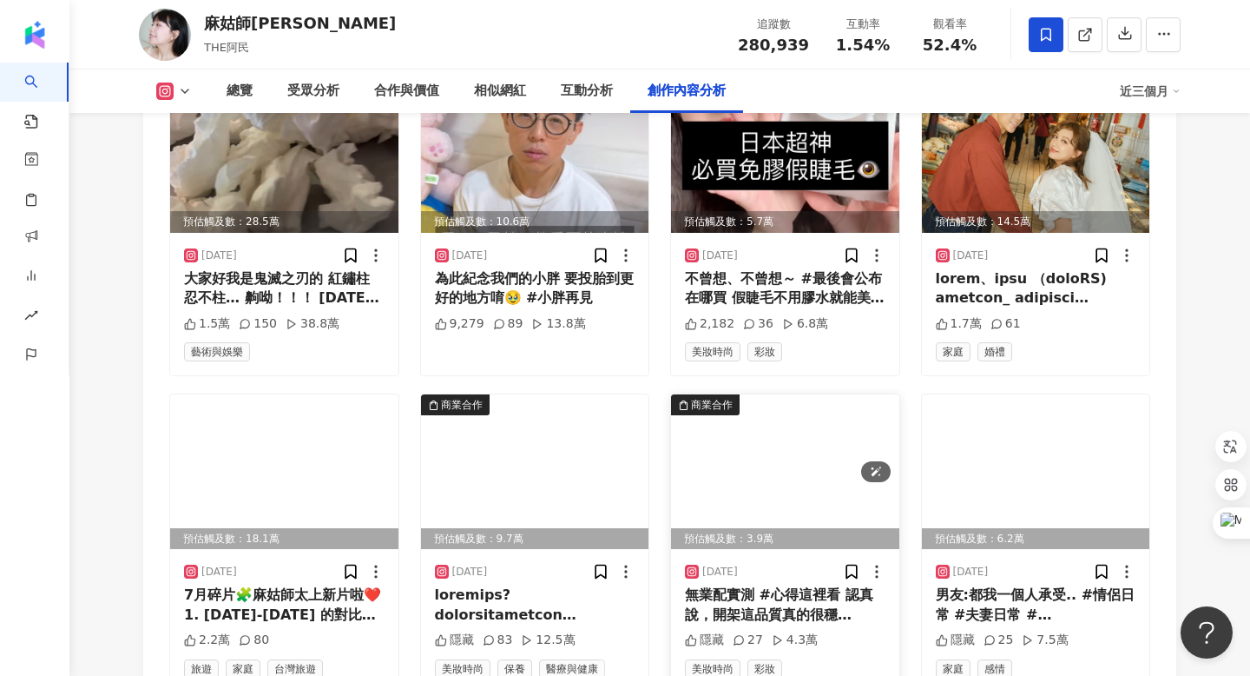
scroll to position [5630, 0]
